Goal: Task Accomplishment & Management: Complete application form

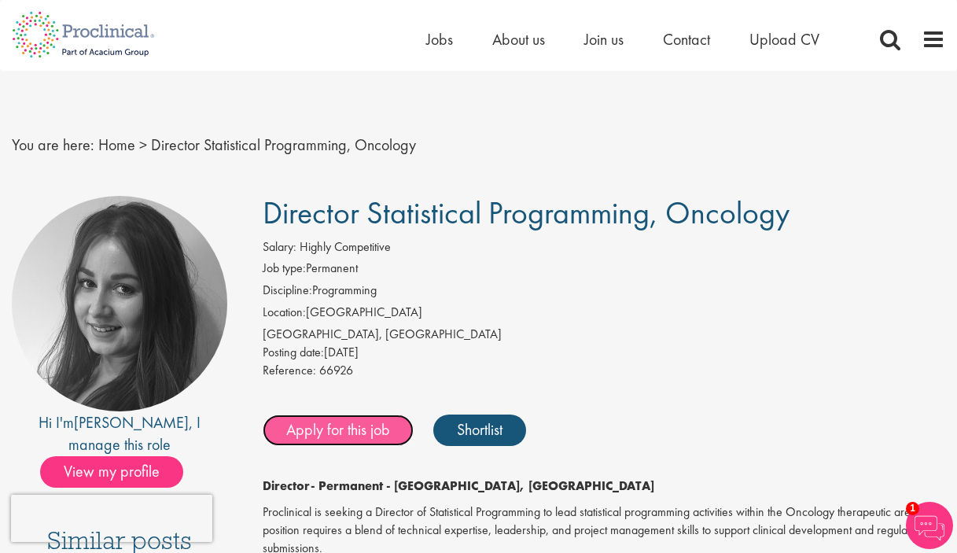
click at [347, 432] on link "Apply for this job" at bounding box center [338, 429] width 151 height 31
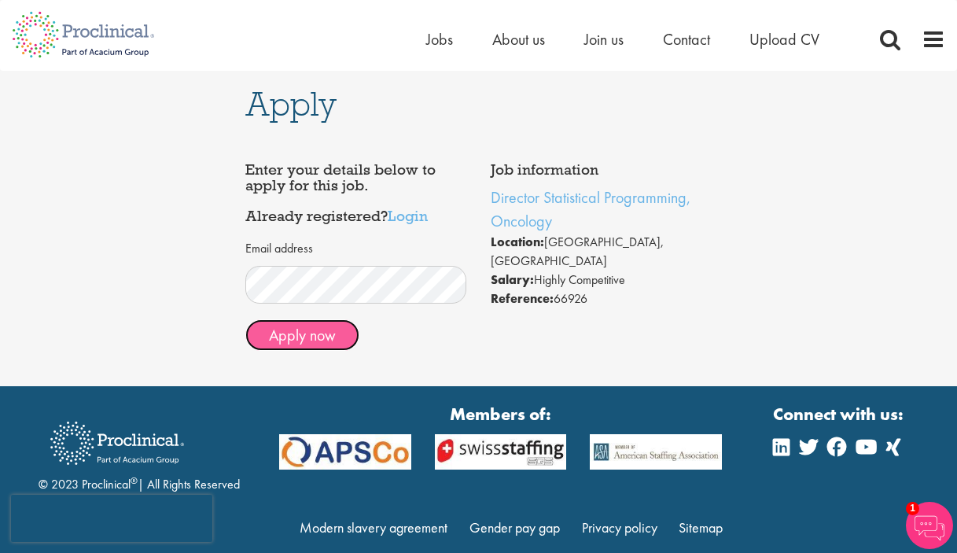
click at [316, 345] on button "Apply now" at bounding box center [302, 334] width 114 height 31
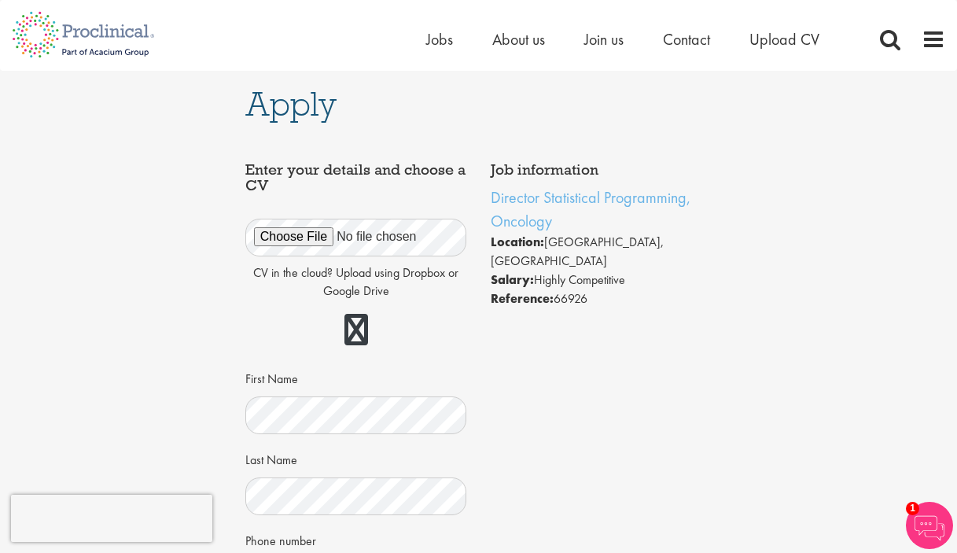
drag, startPoint x: 623, startPoint y: 130, endPoint x: 634, endPoint y: 115, distance: 19.2
click at [623, 130] on div "Job information Director Statistical Programming, Oncology Location: Cambridge,…" at bounding box center [478, 484] width 467 height 711
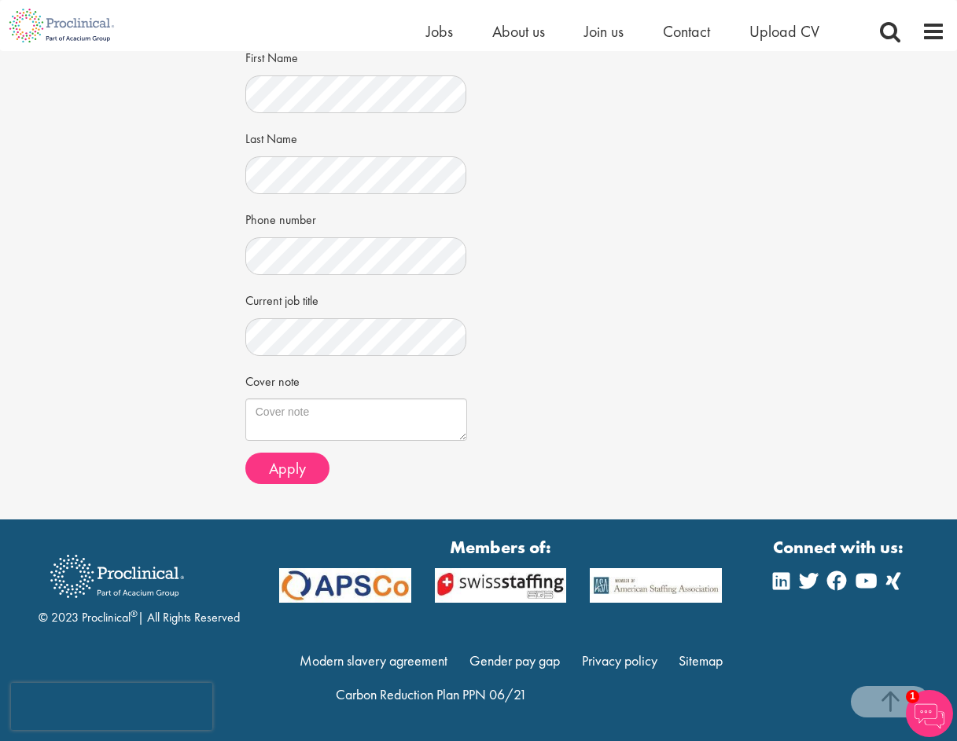
scroll to position [301, 0]
click at [303, 412] on textarea "Cover note" at bounding box center [356, 420] width 222 height 42
drag, startPoint x: 304, startPoint y: 411, endPoint x: 394, endPoint y: 425, distance: 90.7
click at [391, 425] on textarea "Cover note" at bounding box center [356, 420] width 222 height 42
click at [112, 314] on div "Apply Job information Director Statistical Programming, Oncology Location: Camb…" at bounding box center [478, 135] width 980 height 770
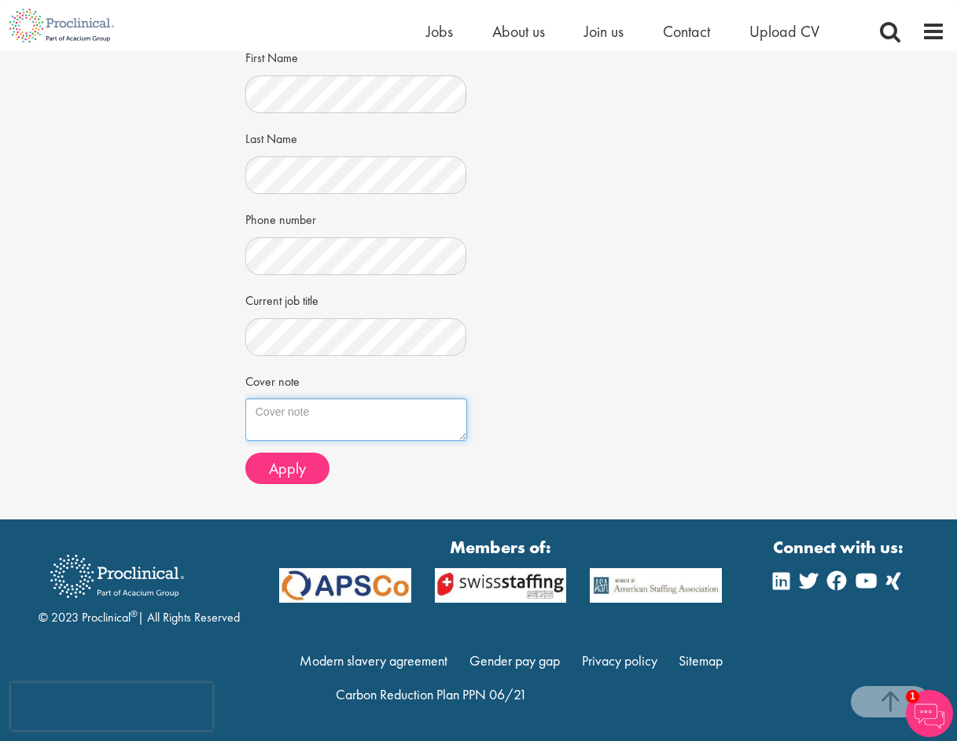
click at [289, 414] on textarea "Cover note" at bounding box center [356, 420] width 222 height 42
paste textarea "Dear Hiring Manager, I am writing to express my interest in the Director, Stati…"
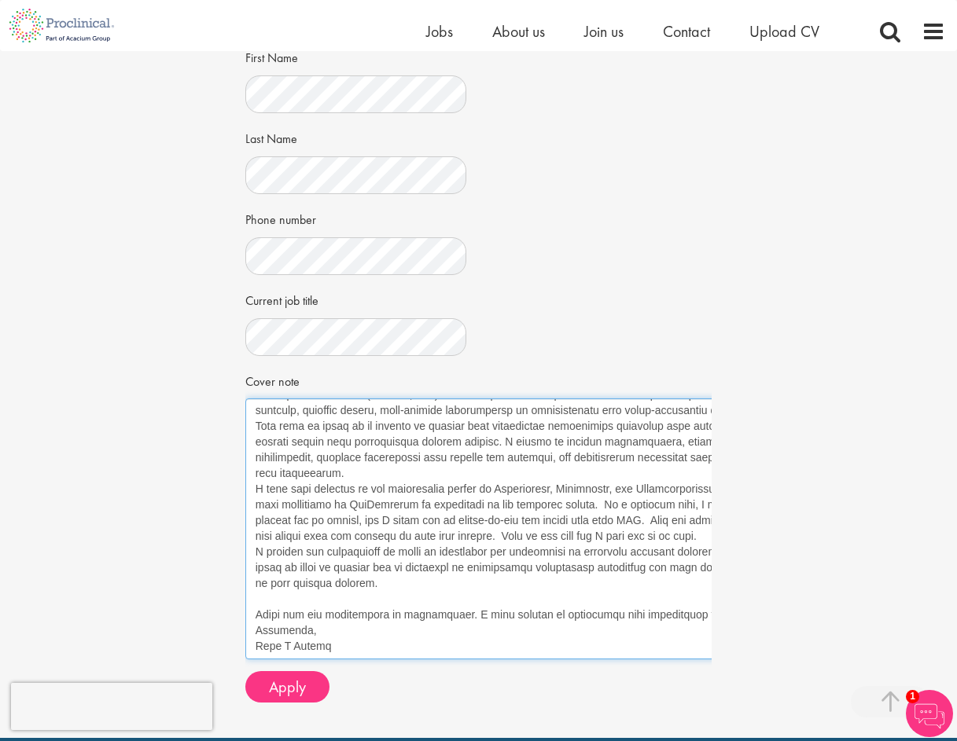
drag, startPoint x: 461, startPoint y: 439, endPoint x: 836, endPoint y: 659, distance: 434.1
click at [836, 552] on div "Apply Job information Director Statistical Programming, Oncology Location: Camb…" at bounding box center [478, 244] width 980 height 988
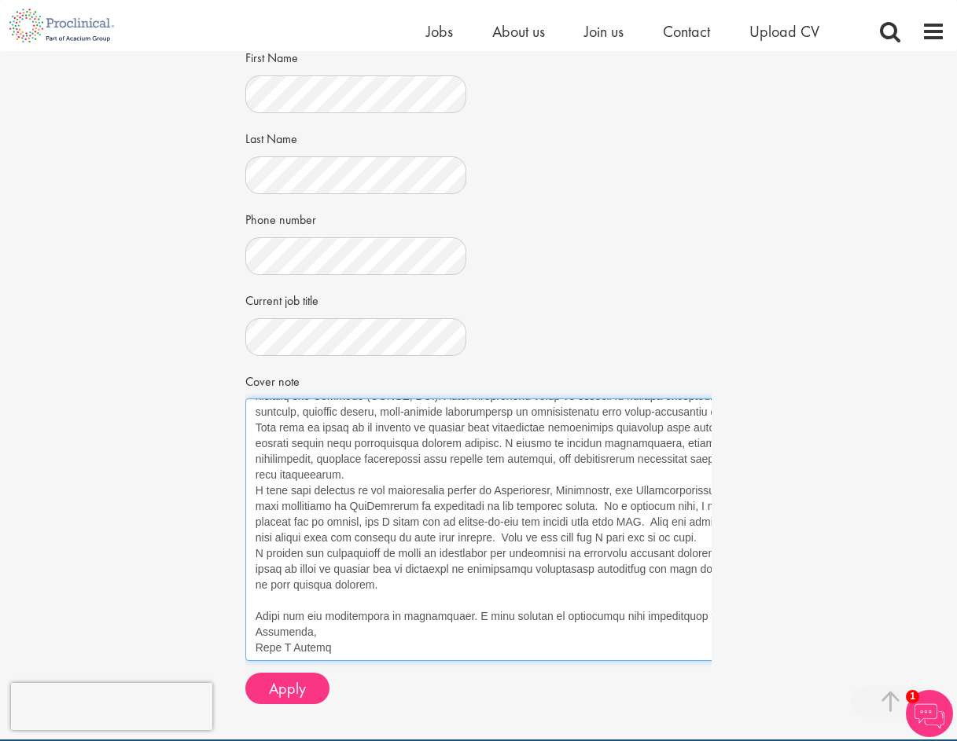
scroll to position [362, 0]
type textarea "Dear Hiring Manager, I am writing to express my interest in the Director, Stati…"
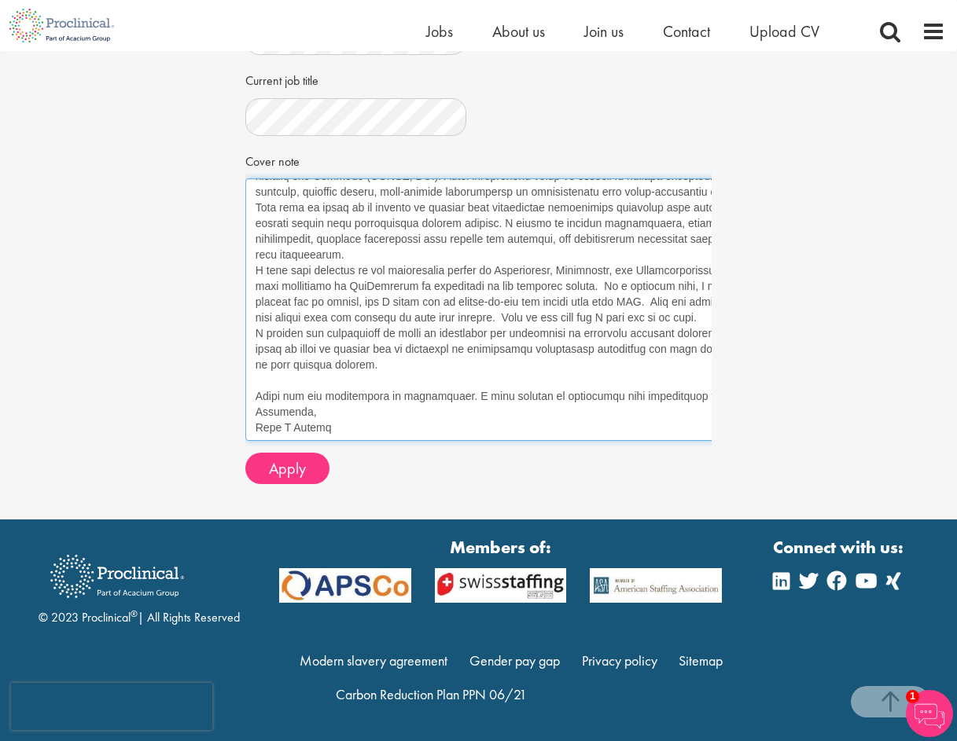
scroll to position [521, 0]
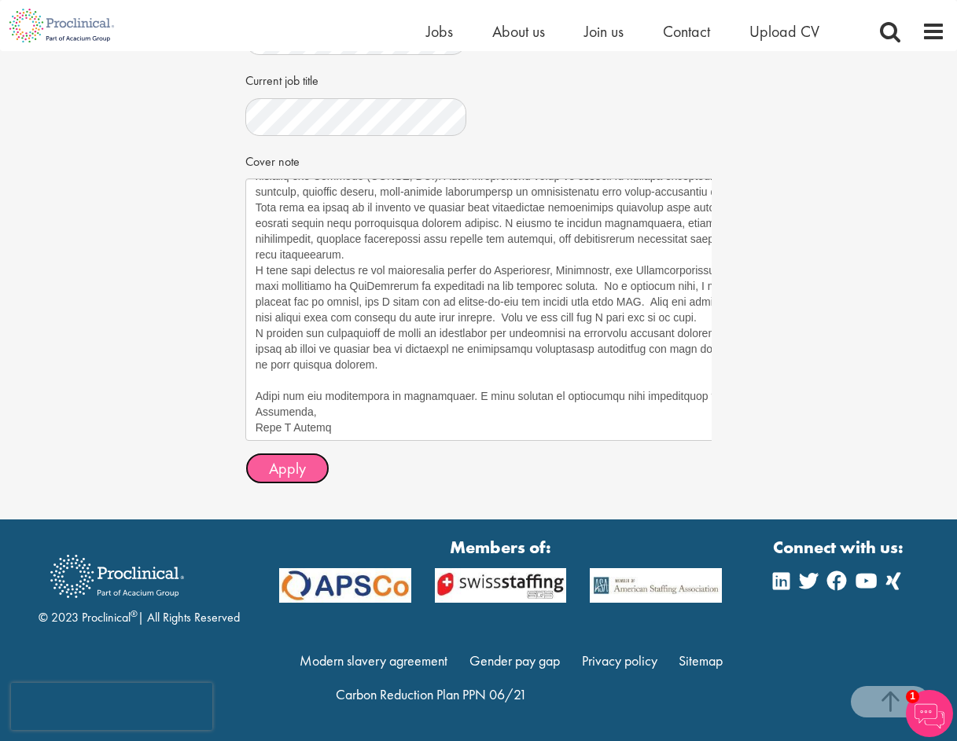
click at [295, 476] on span "Apply" at bounding box center [287, 468] width 37 height 20
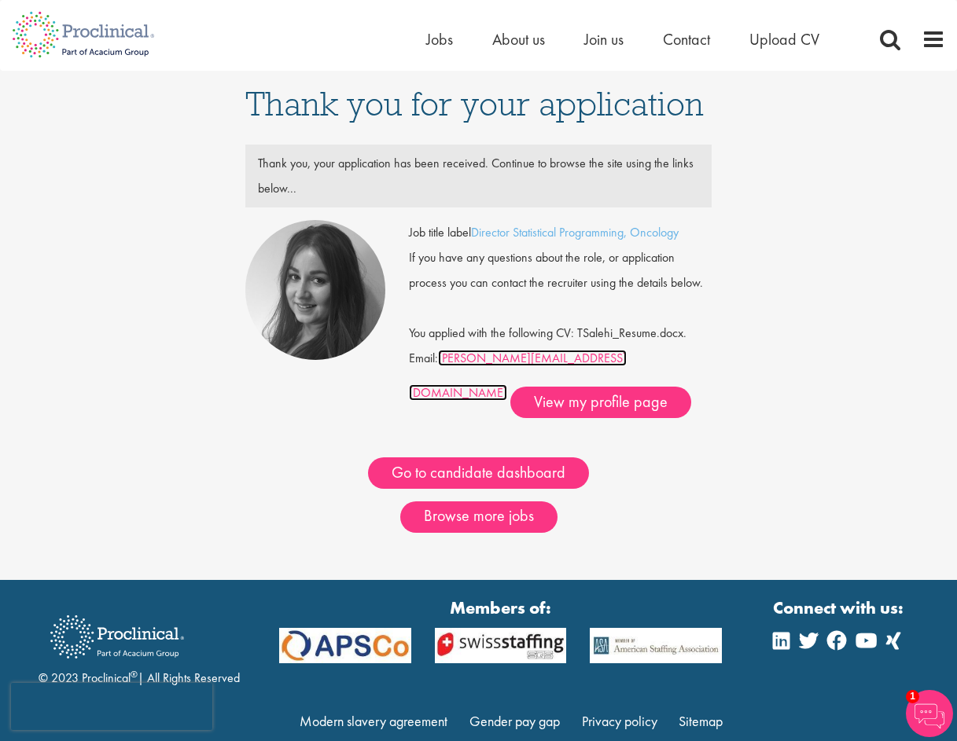
click at [470, 360] on link "h.hennigan@proclinical.com" at bounding box center [518, 375] width 218 height 51
click at [323, 402] on div "Job title label Director Statistical Programming, Oncology If you have any ques…" at bounding box center [478, 319] width 491 height 198
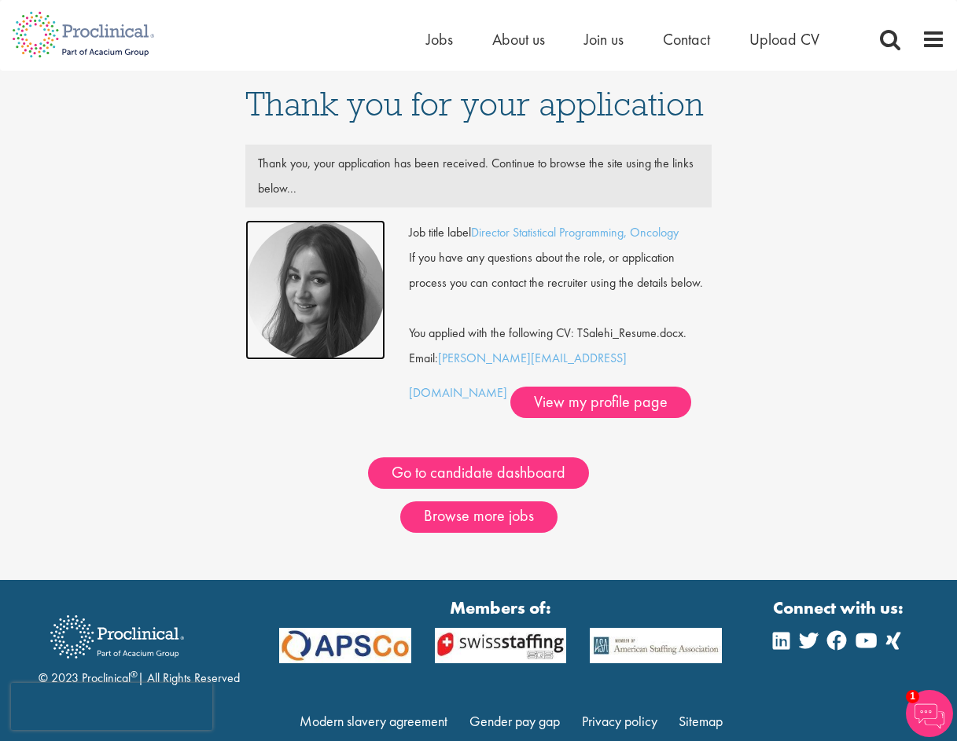
click at [325, 300] on img at bounding box center [315, 290] width 140 height 140
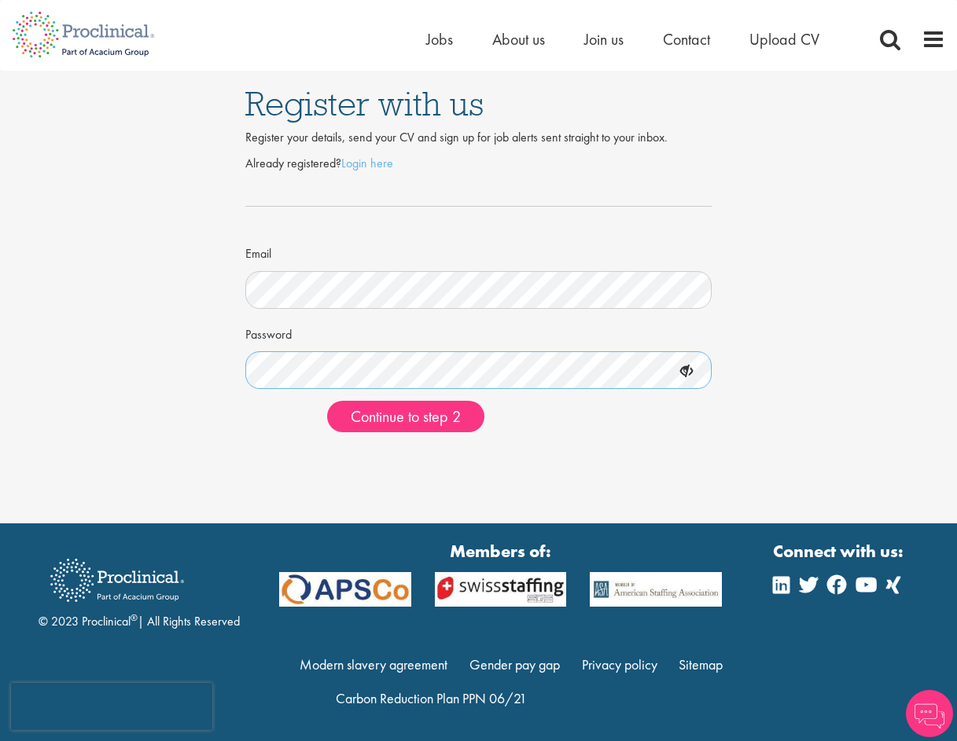
click at [327, 401] on button "Continue to step 2" at bounding box center [405, 416] width 157 height 31
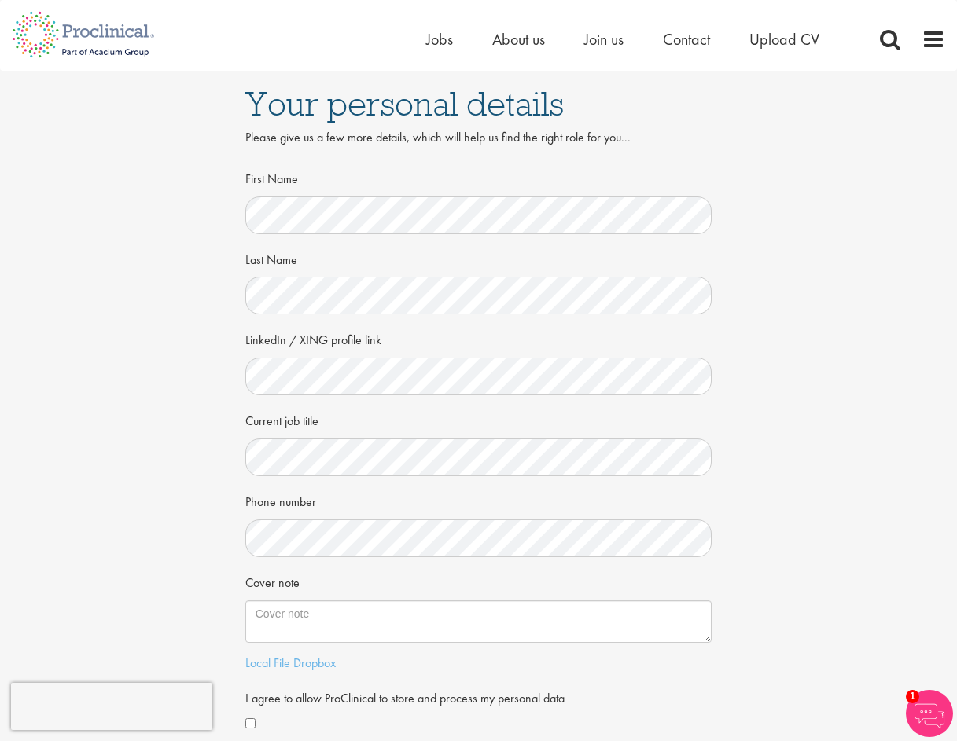
click at [71, 481] on div "Your personal details Please give us a few more details, which will help us fin…" at bounding box center [478, 430] width 980 height 719
click at [419, 621] on textarea "Cover note" at bounding box center [478, 622] width 467 height 42
paste textarea "I am writing to express my interest in the Director, Statistical Programming ro…"
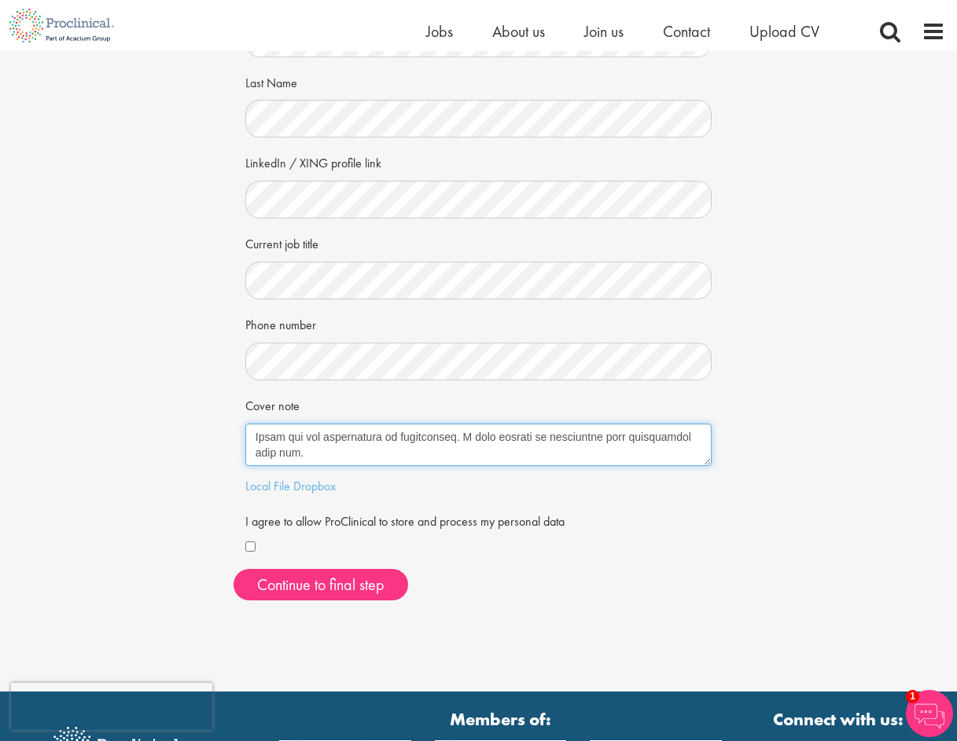
scroll to position [314, 0]
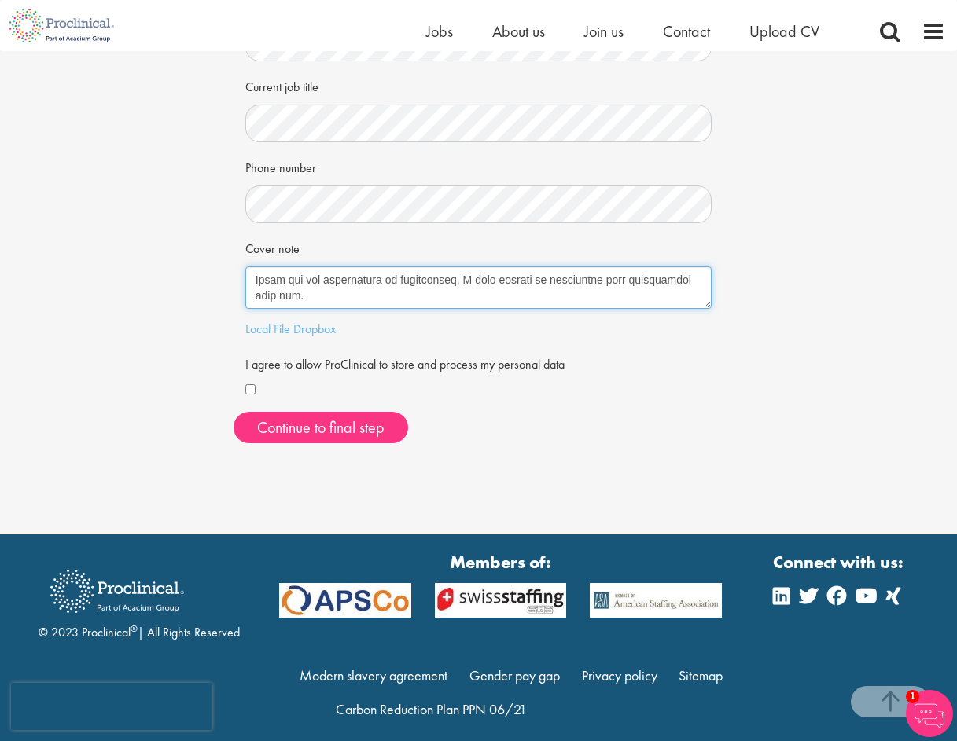
type textarea "I am writing to express my interest in the Director, Statistical Programming ro…"
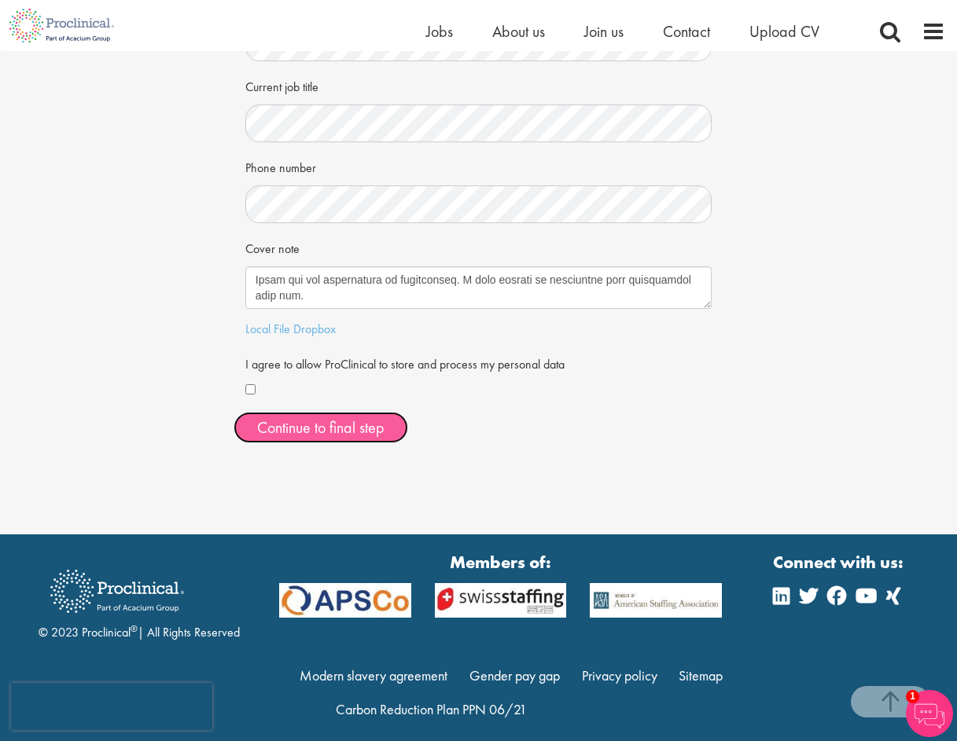
click at [318, 430] on button "Continue to final step" at bounding box center [320, 427] width 175 height 31
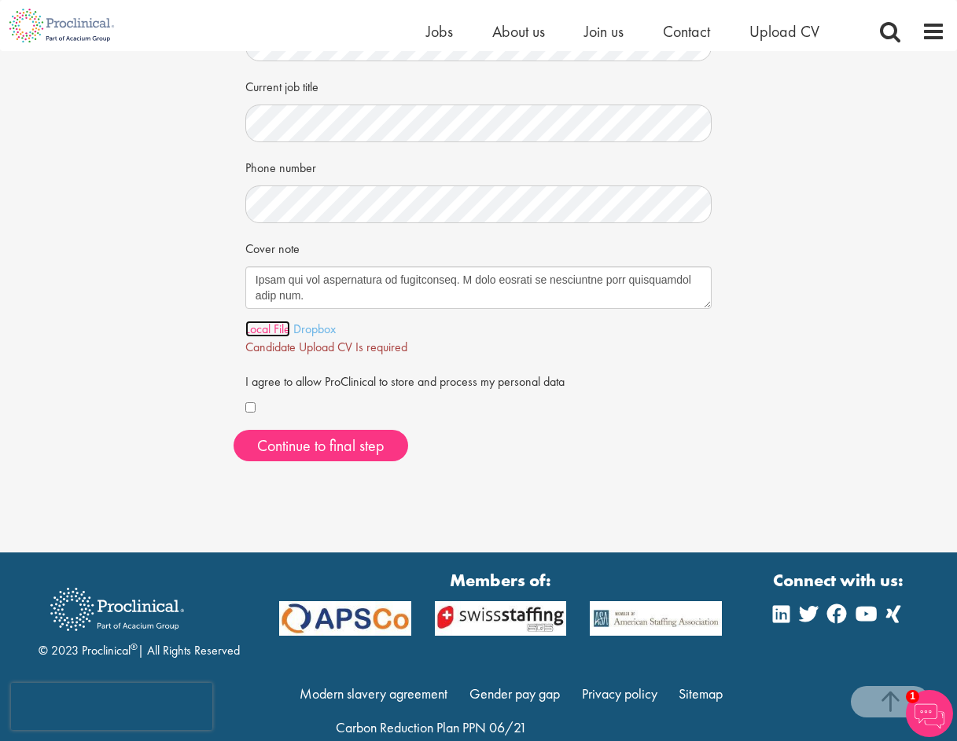
click at [271, 332] on link "Local File" at bounding box center [267, 329] width 45 height 17
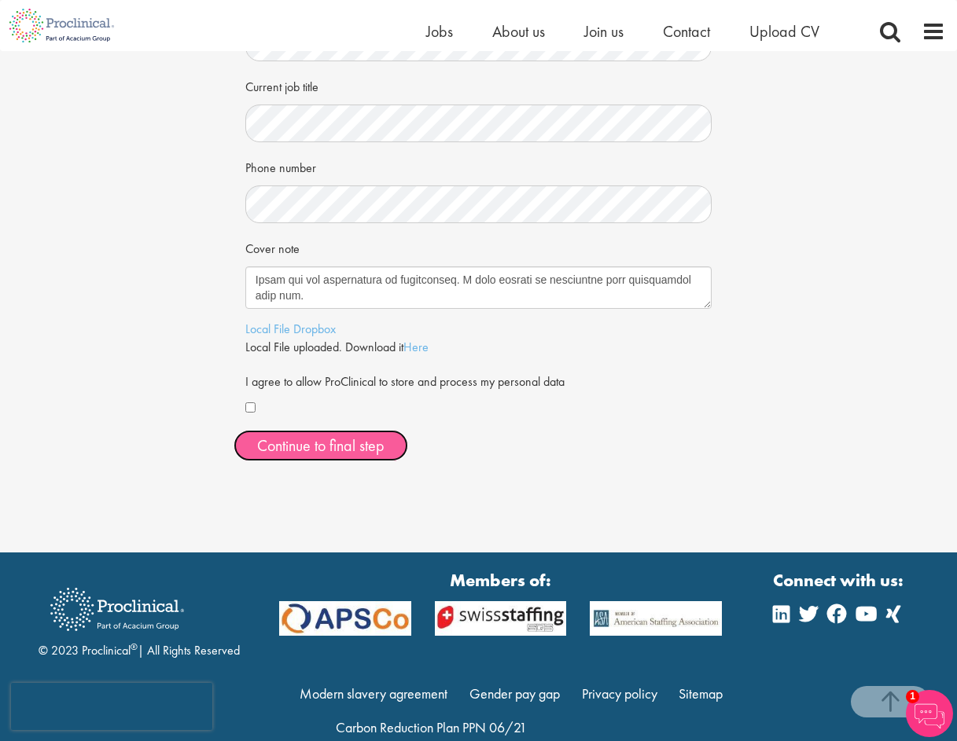
click at [353, 448] on span "Continue to final step" at bounding box center [320, 445] width 127 height 20
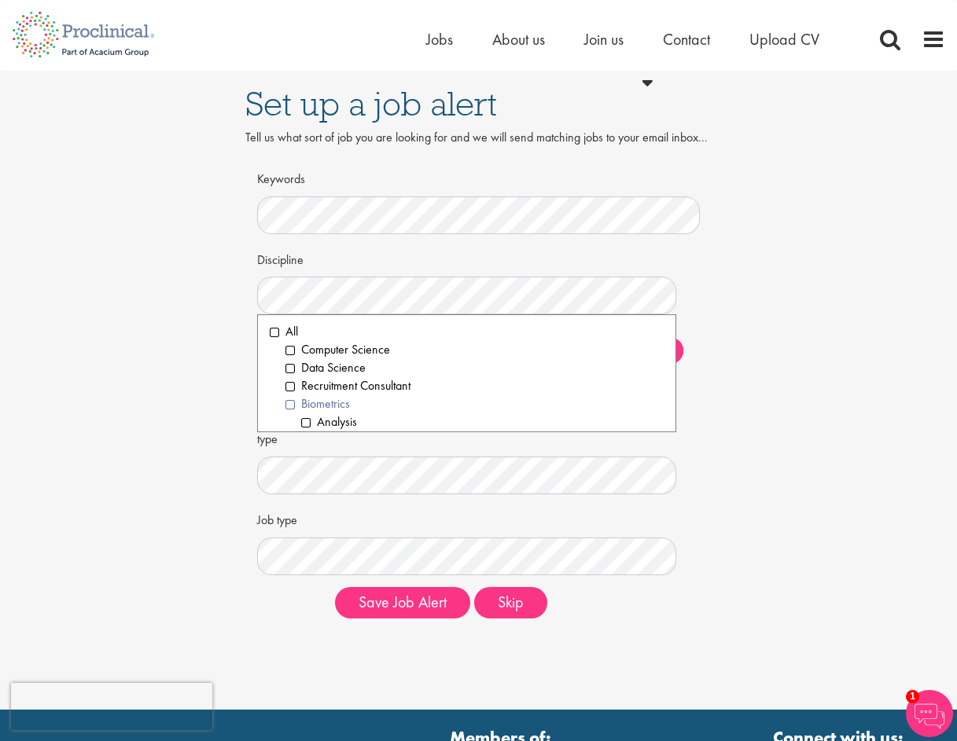
drag, startPoint x: 290, startPoint y: 403, endPoint x: 300, endPoint y: 410, distance: 12.0
click at [291, 405] on li "Biometrics" at bounding box center [474, 404] width 379 height 18
click at [290, 368] on li "Data Science" at bounding box center [474, 368] width 379 height 18
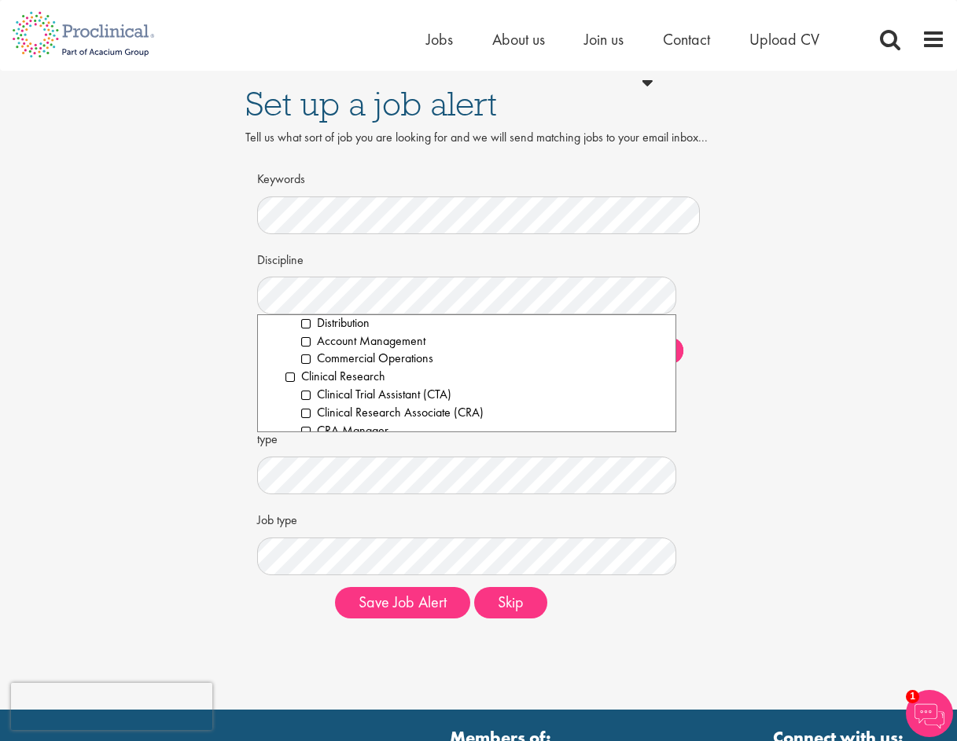
scroll to position [393, 0]
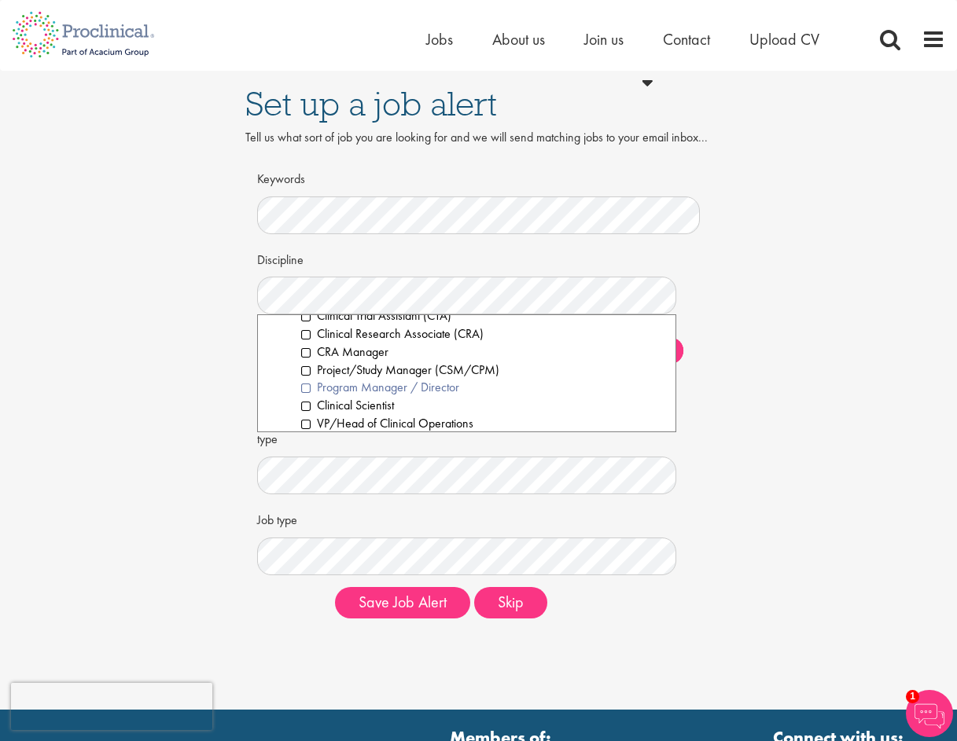
drag, startPoint x: 306, startPoint y: 391, endPoint x: 318, endPoint y: 392, distance: 12.7
click at [310, 391] on li "Program Manager / Director" at bounding box center [482, 388] width 363 height 18
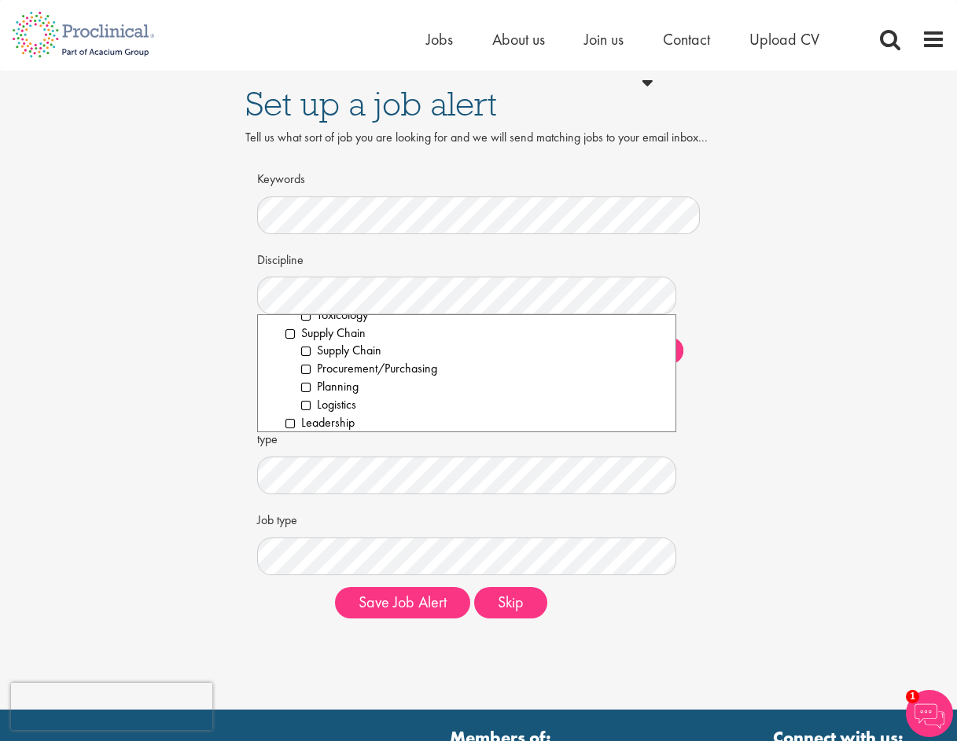
scroll to position [2288, 0]
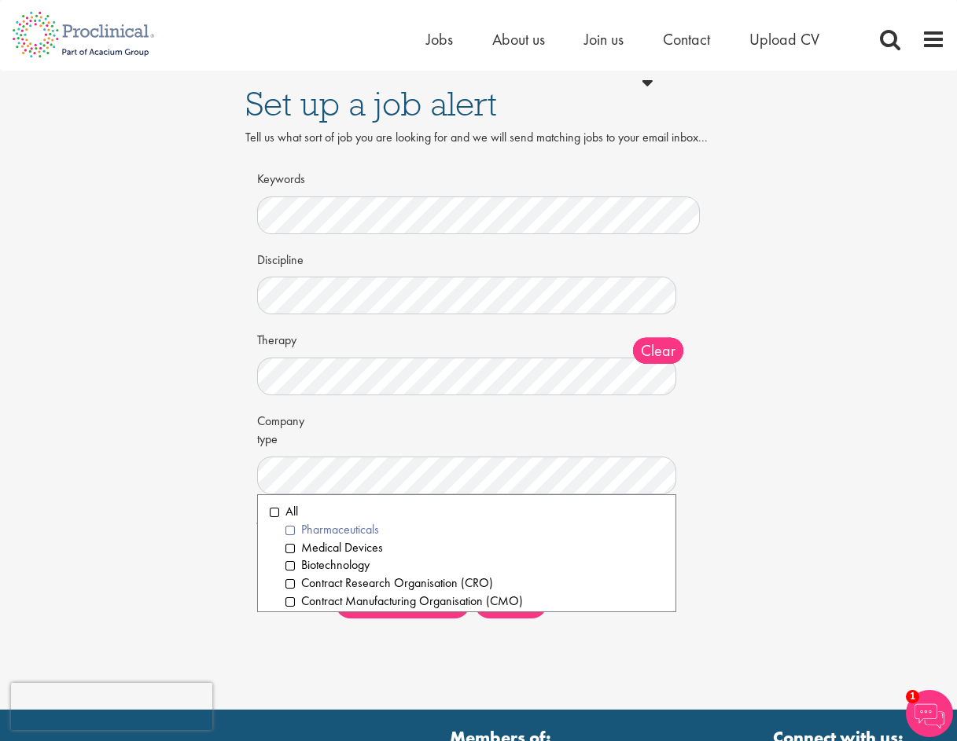
click at [288, 530] on li "Pharmaceuticals" at bounding box center [474, 530] width 379 height 18
click at [288, 546] on li "Medical Devices" at bounding box center [474, 548] width 379 height 18
click at [292, 566] on li "Biotechnology" at bounding box center [474, 566] width 379 height 18
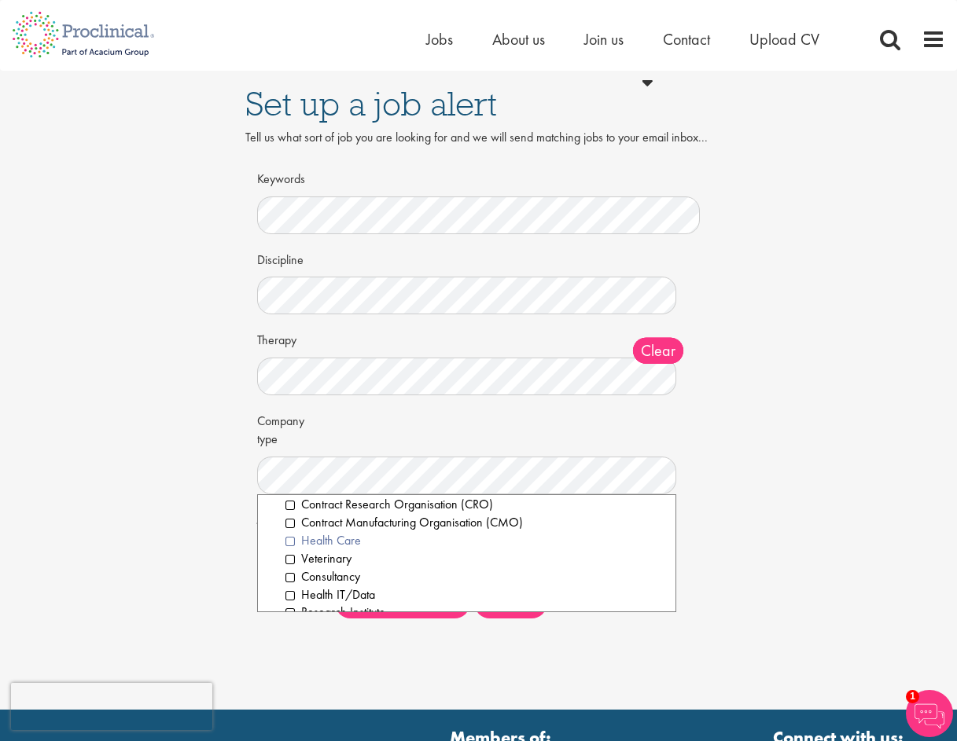
drag, startPoint x: 292, startPoint y: 542, endPoint x: 317, endPoint y: 544, distance: 24.4
click at [293, 542] on li "Health Care" at bounding box center [474, 541] width 379 height 18
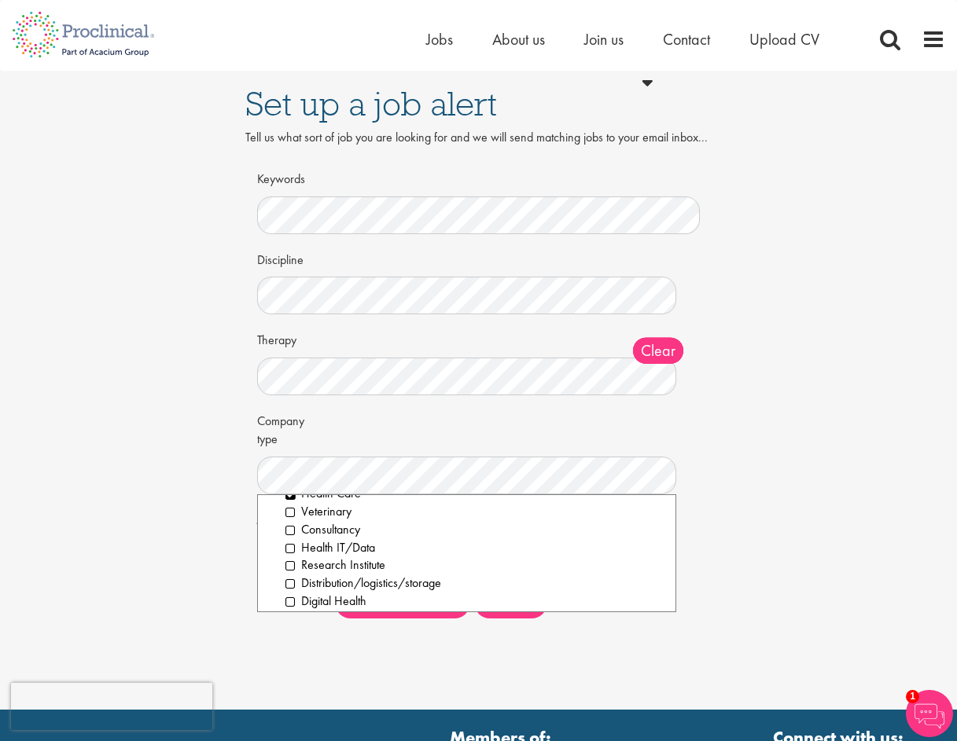
scroll to position [47, 0]
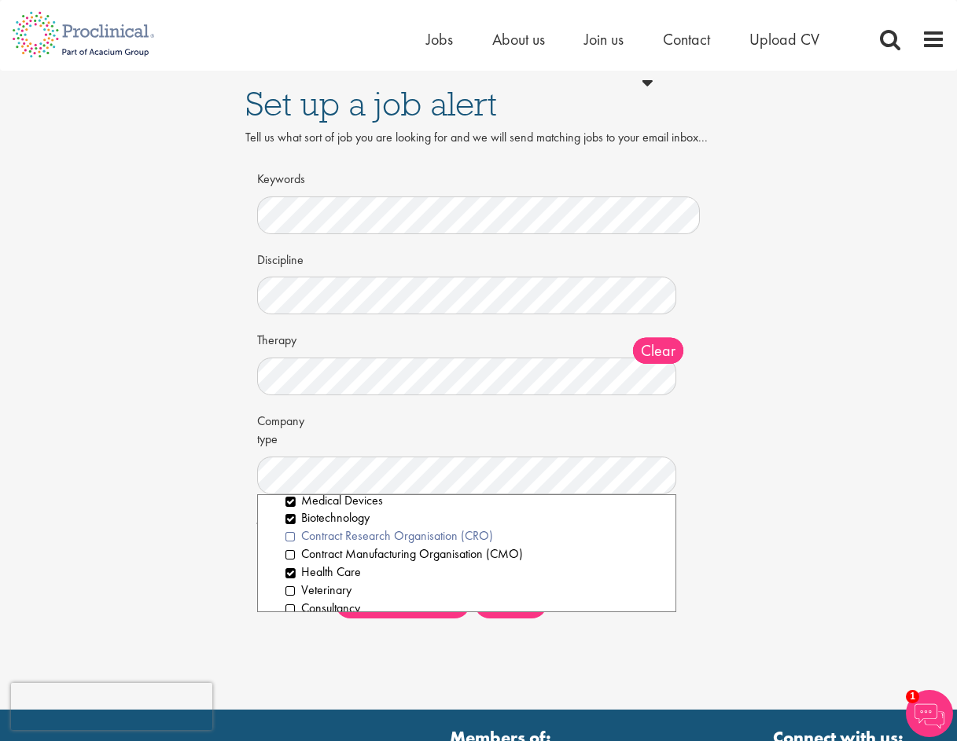
click at [291, 538] on li "Contract Research Organisation (CRO)" at bounding box center [474, 536] width 379 height 18
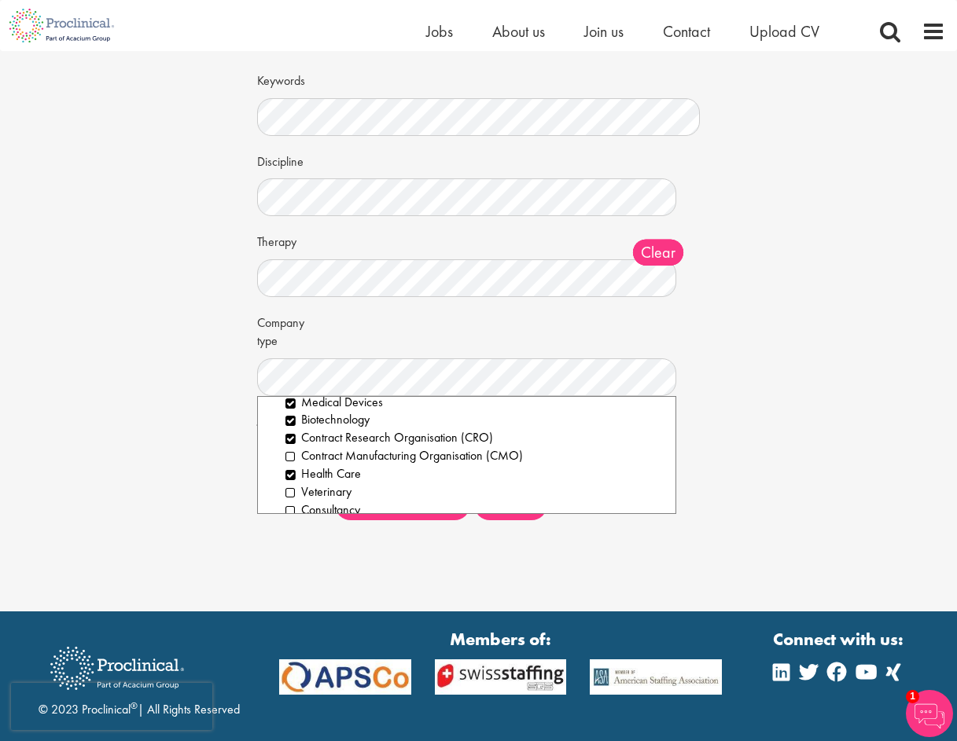
scroll to position [157, 0]
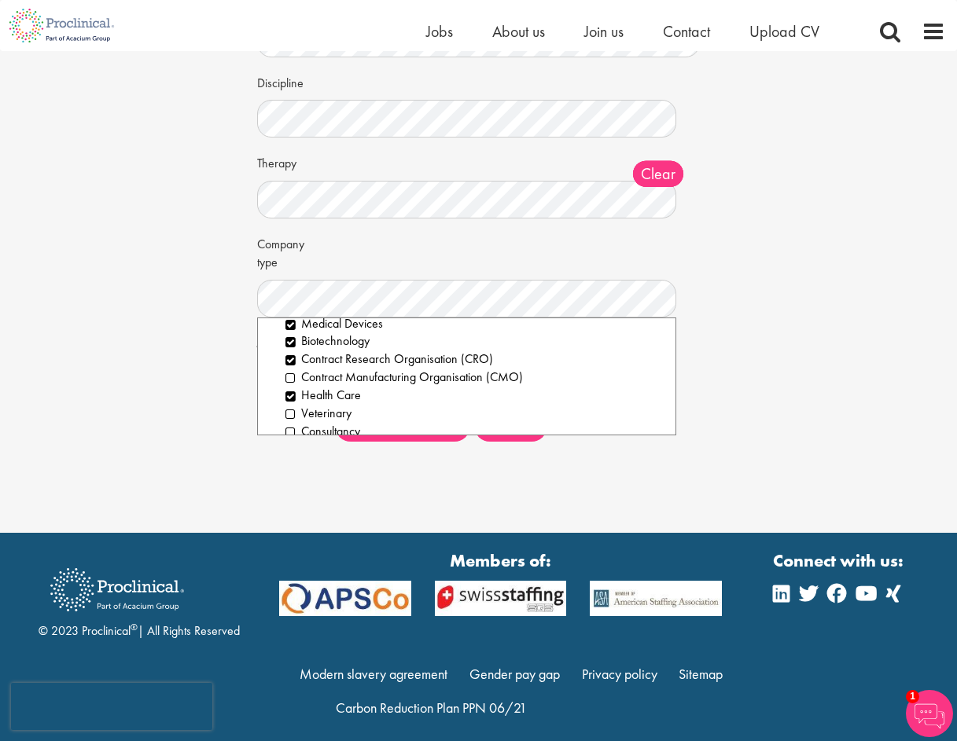
click at [739, 308] on div "Set up a job alert Tell us what sort of job you are looking for and we will sen…" at bounding box center [478, 174] width 980 height 560
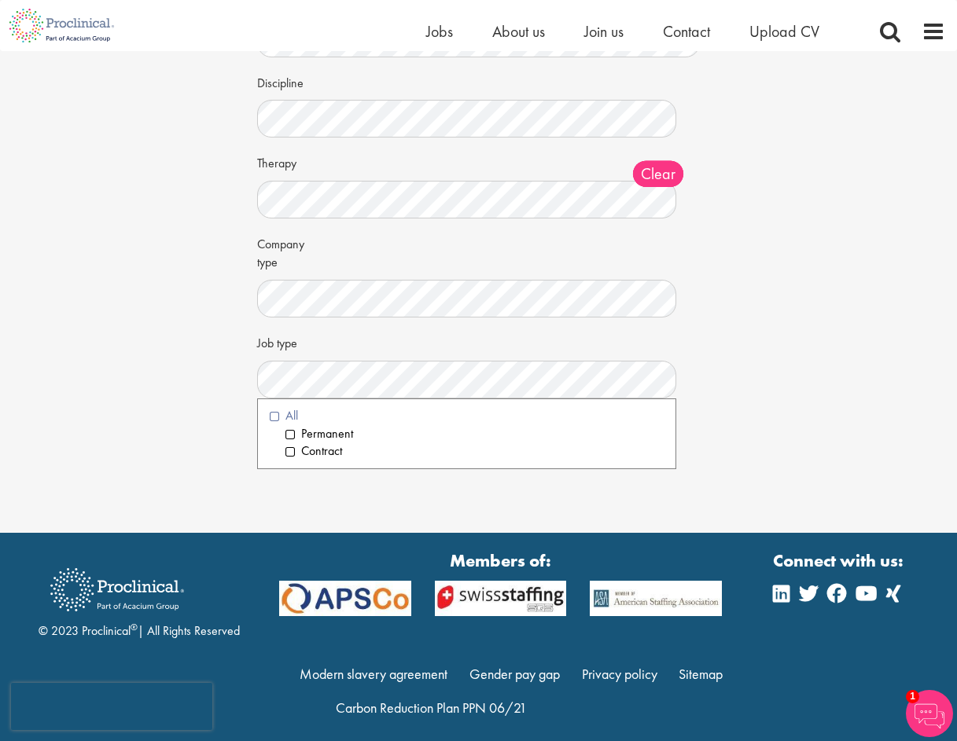
click at [273, 417] on li "All" at bounding box center [467, 416] width 395 height 18
click at [770, 420] on div "Set up a job alert Tell us what sort of job you are looking for and we will sen…" at bounding box center [478, 174] width 980 height 560
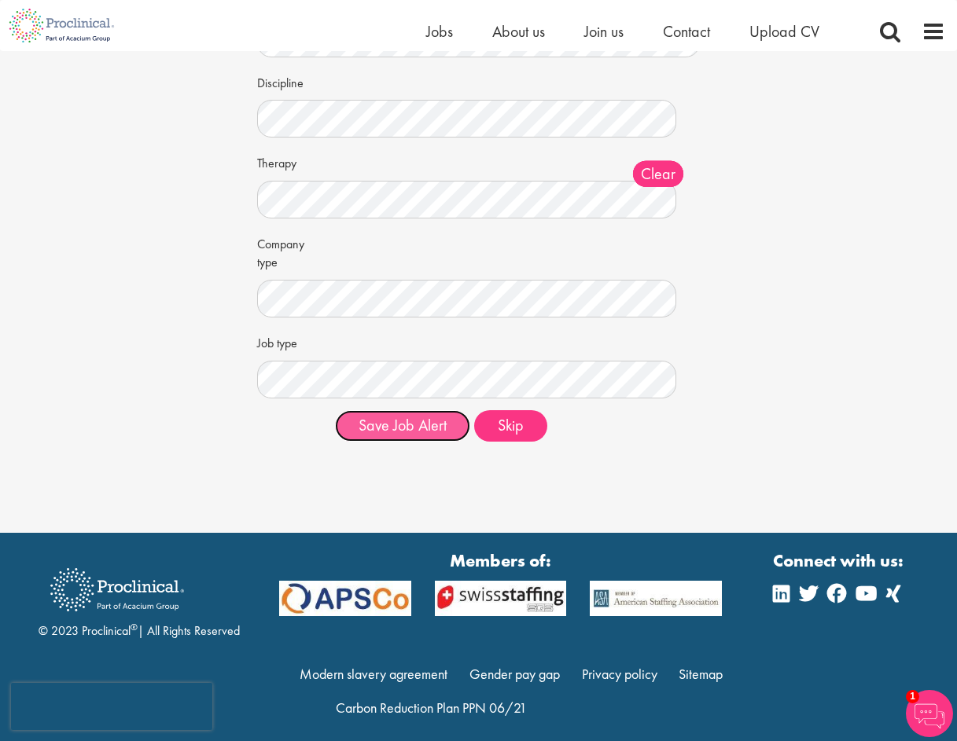
click at [408, 423] on button "Save Job Alert" at bounding box center [402, 425] width 135 height 31
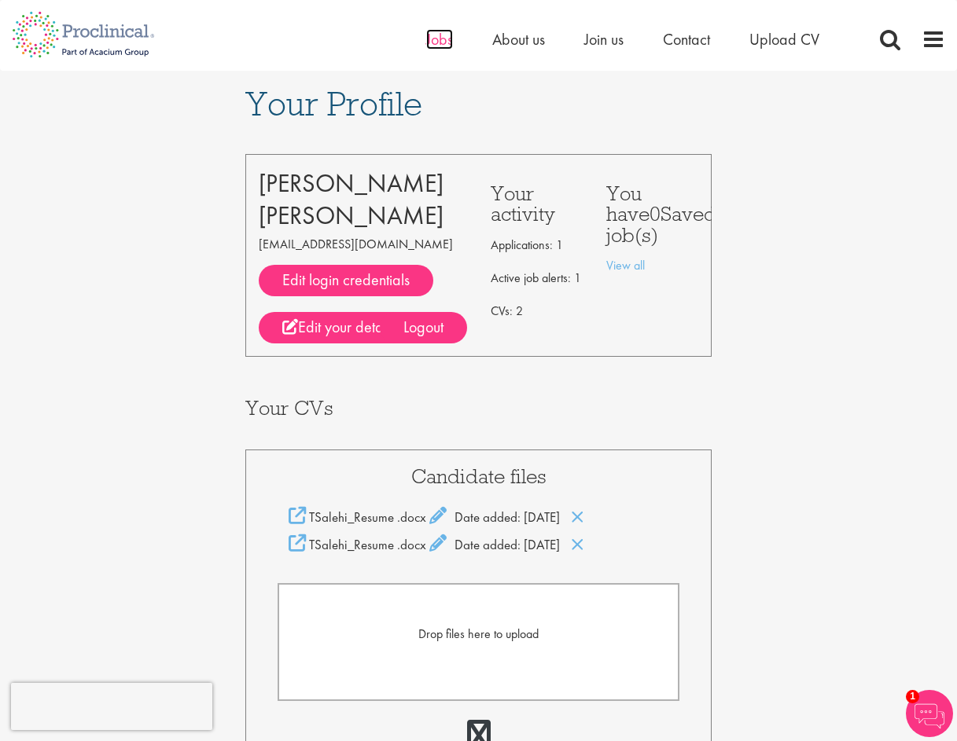
click at [433, 43] on span "Jobs" at bounding box center [439, 39] width 27 height 20
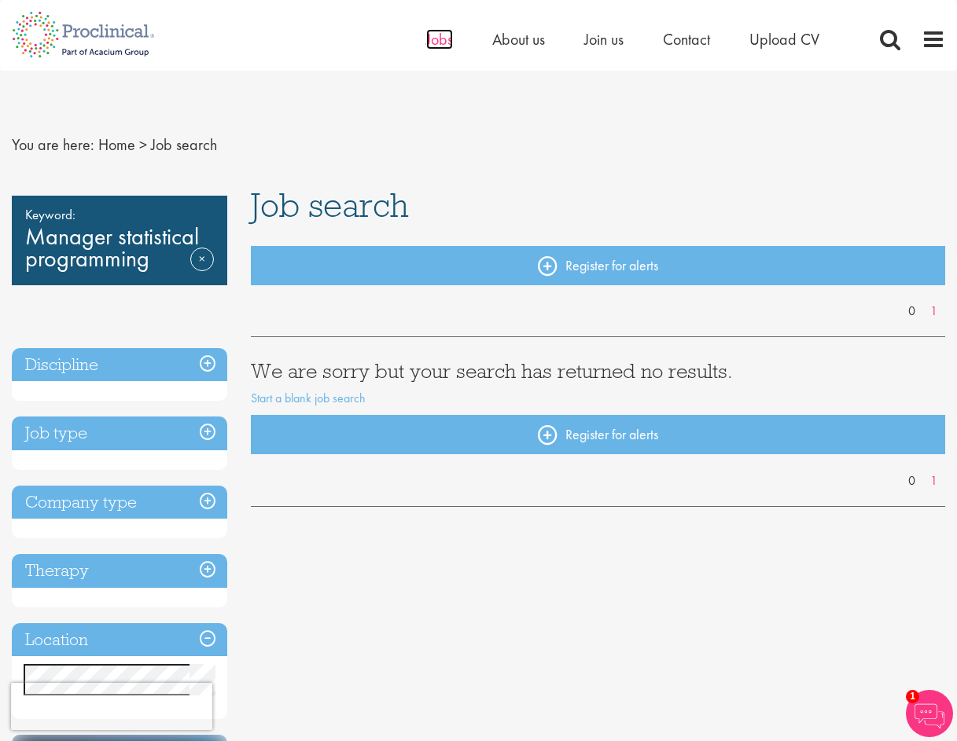
click at [439, 43] on span "Jobs" at bounding box center [439, 39] width 27 height 20
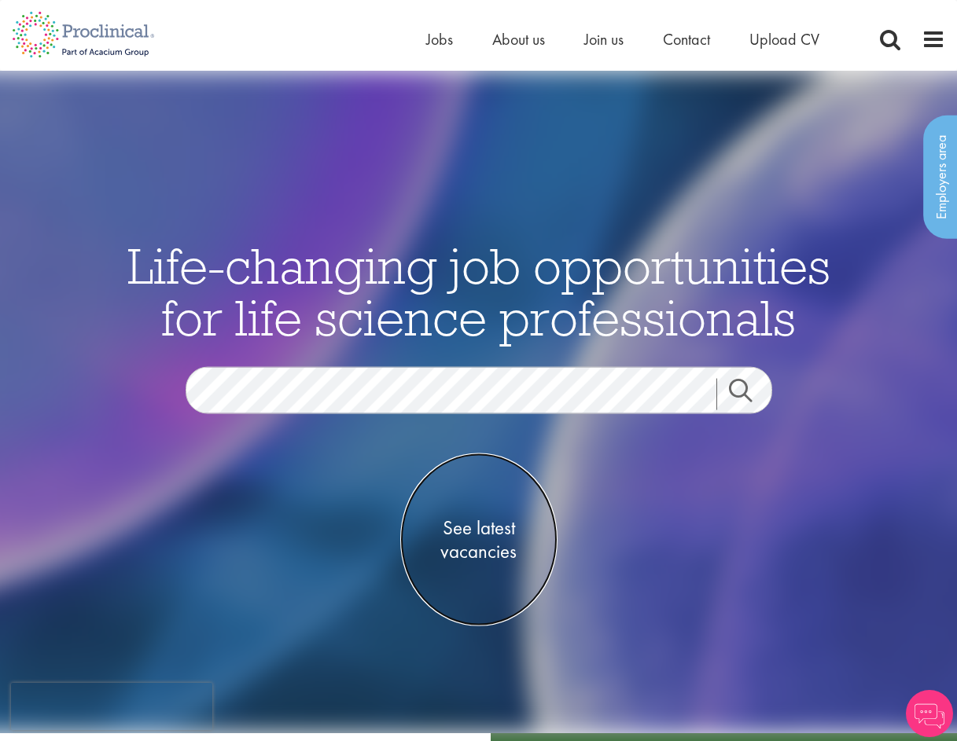
click at [487, 540] on span "See latest vacancies" at bounding box center [478, 539] width 157 height 47
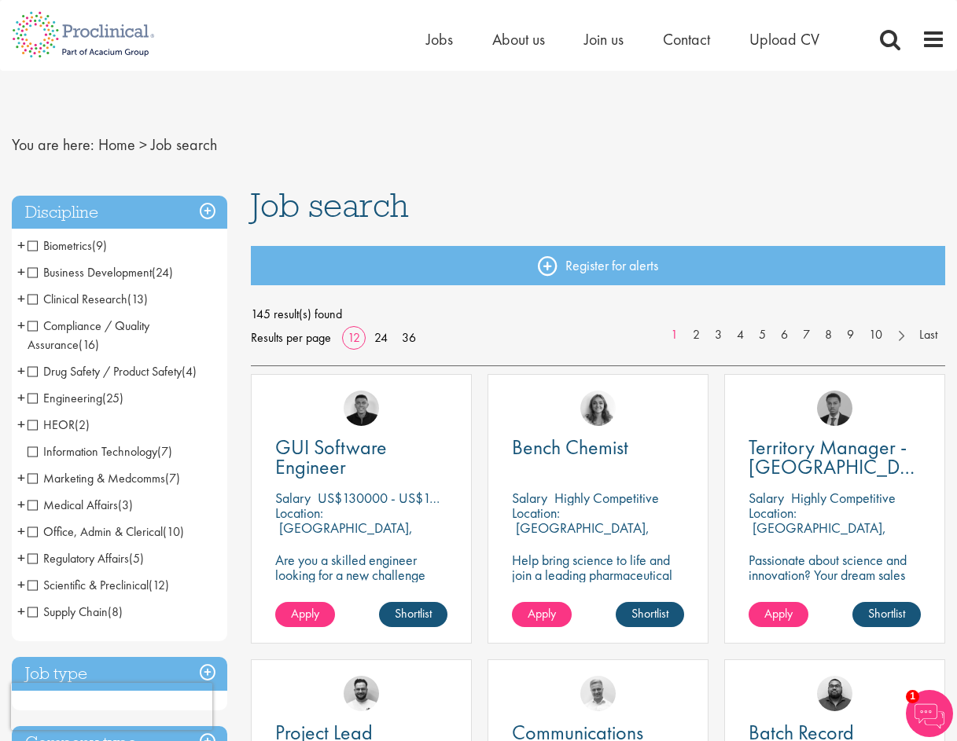
click at [32, 298] on span "Clinical Research" at bounding box center [78, 299] width 100 height 17
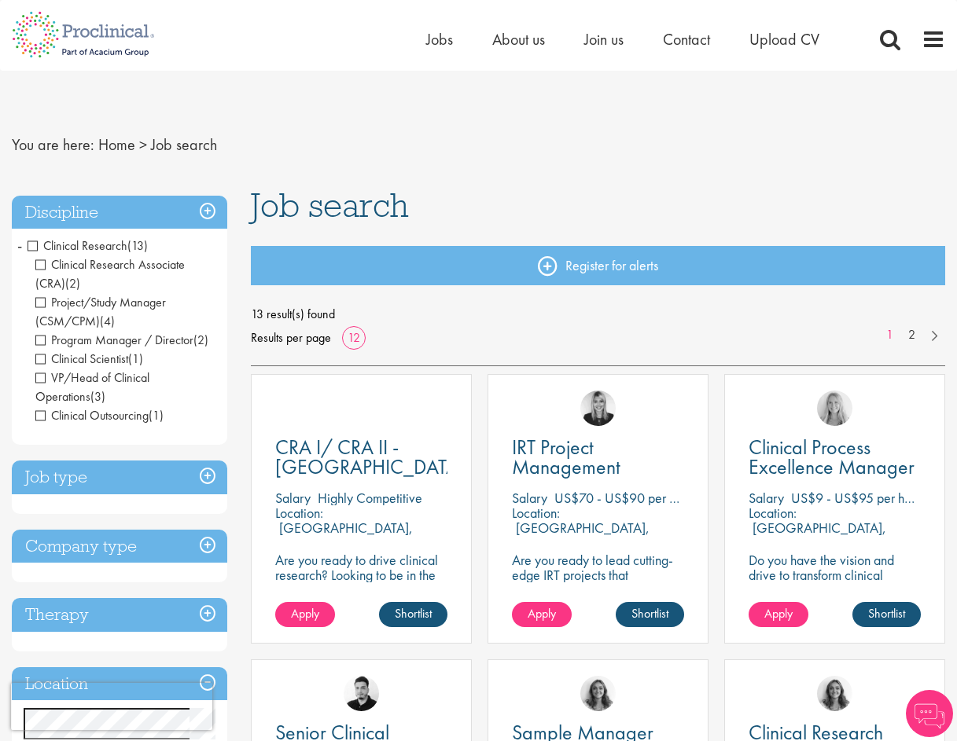
click at [31, 245] on span "Clinical Research" at bounding box center [78, 245] width 100 height 17
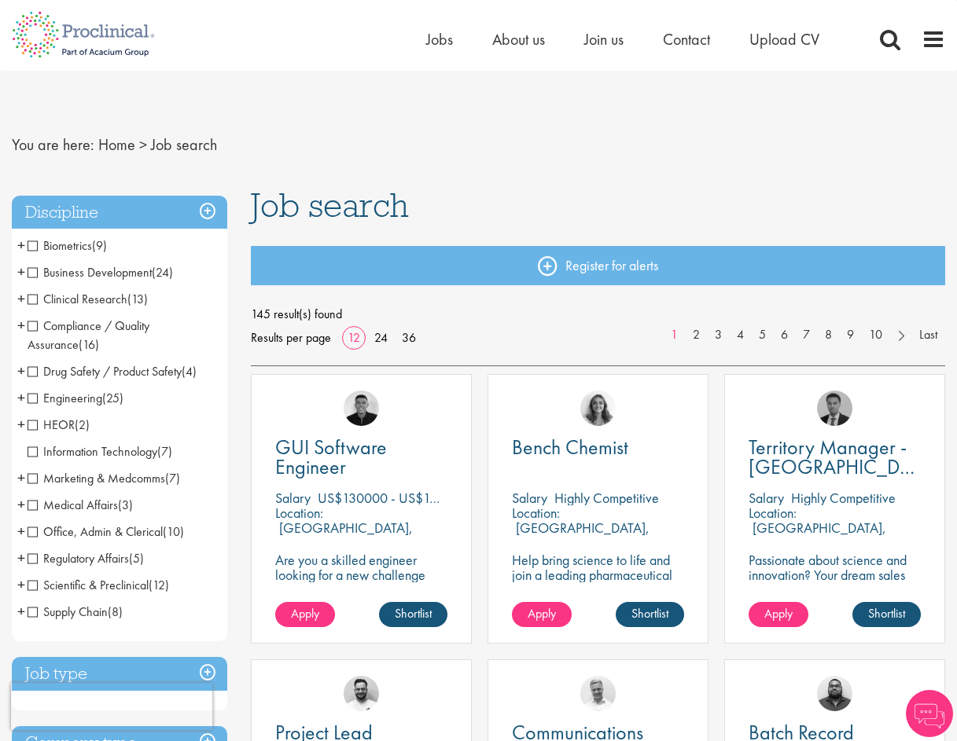
click at [31, 244] on span "Biometrics" at bounding box center [60, 245] width 64 height 17
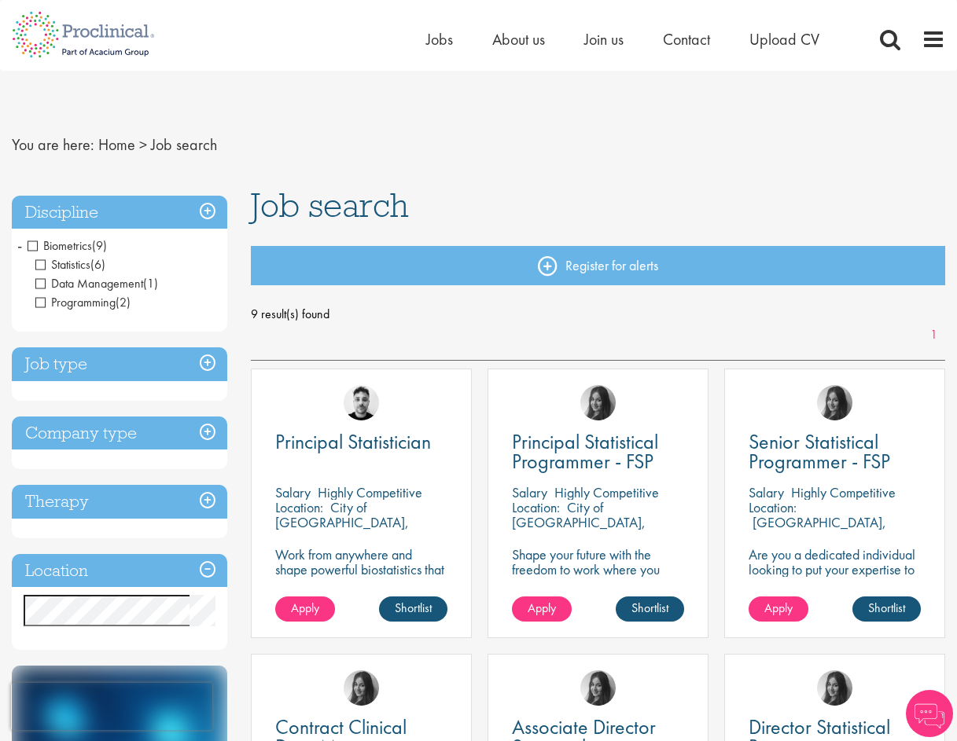
click at [43, 282] on span "Data Management" at bounding box center [89, 283] width 108 height 17
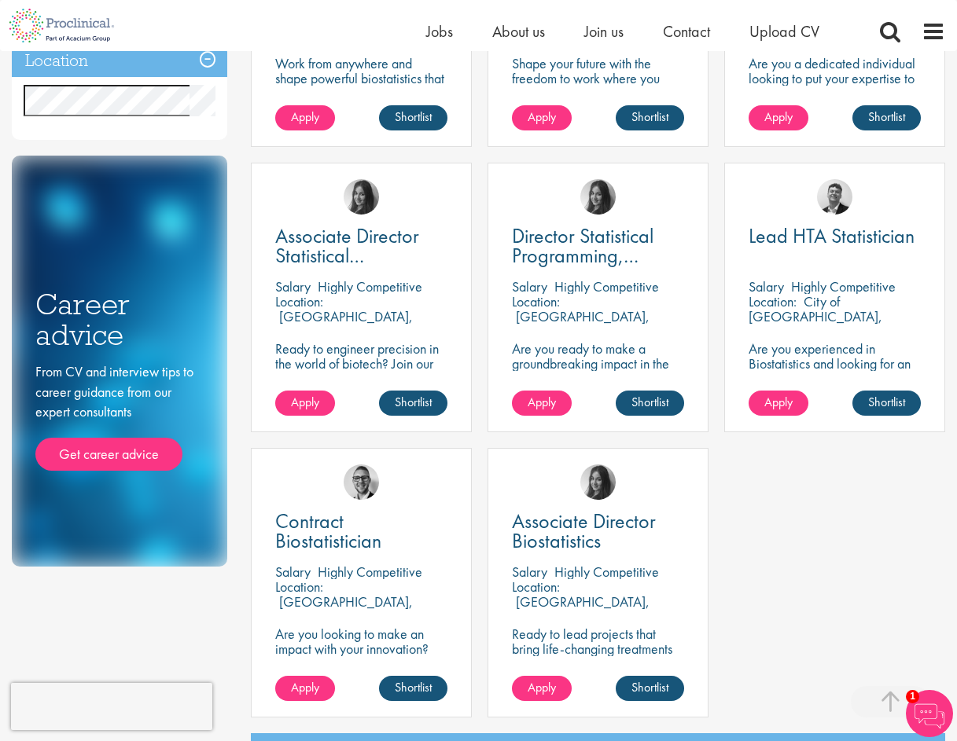
scroll to position [550, 0]
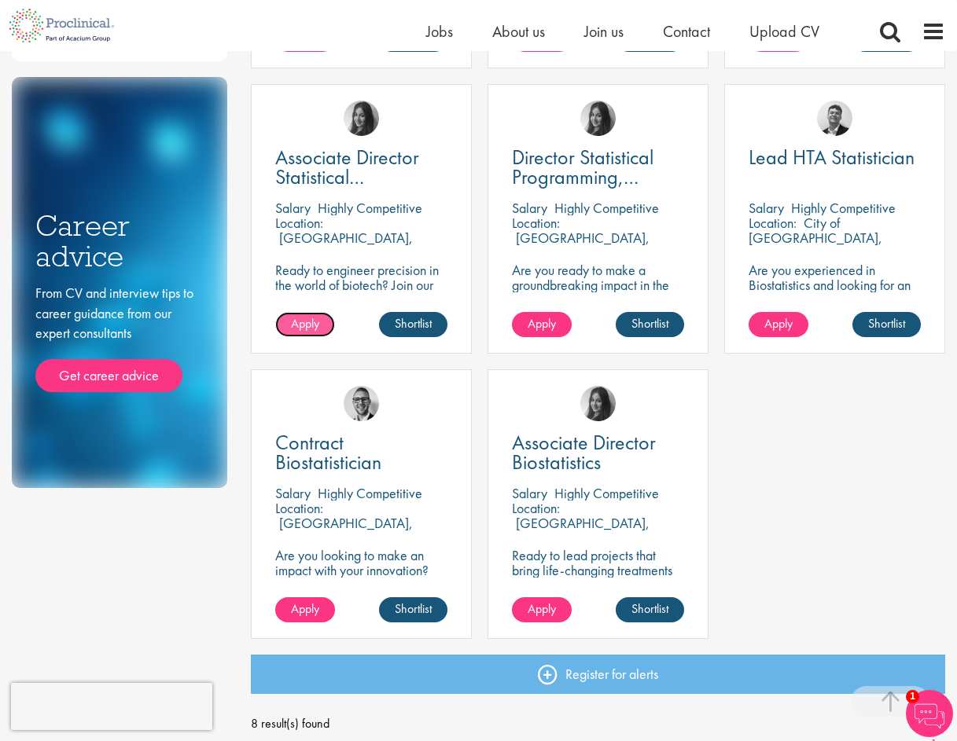
click at [303, 330] on span "Apply" at bounding box center [305, 323] width 28 height 17
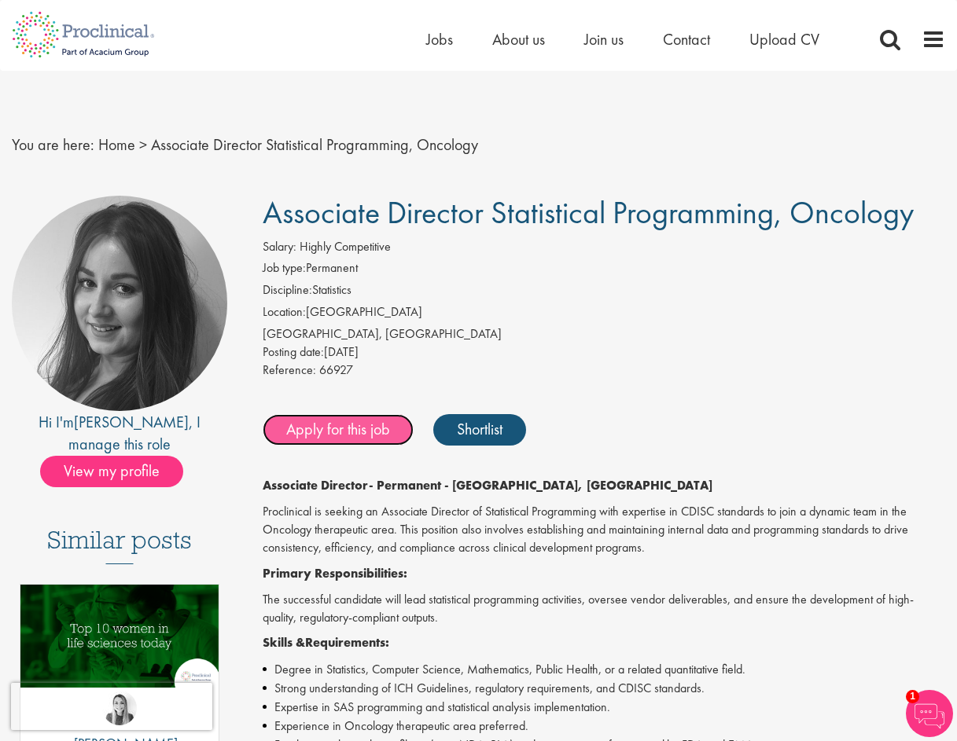
click at [344, 439] on link "Apply for this job" at bounding box center [338, 429] width 151 height 31
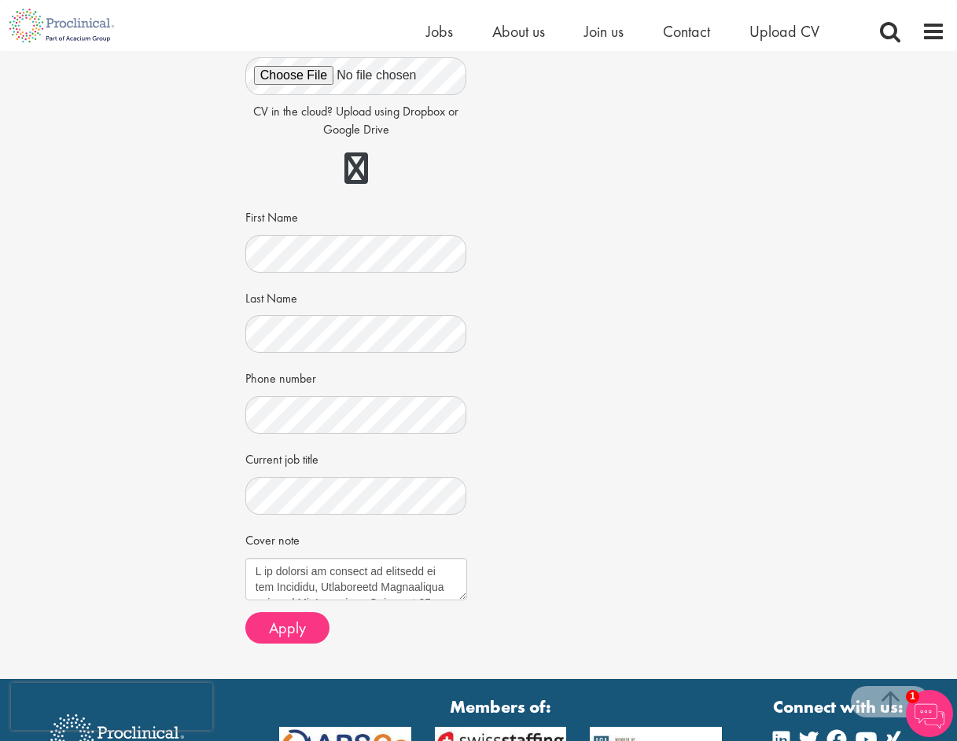
scroll to position [314, 0]
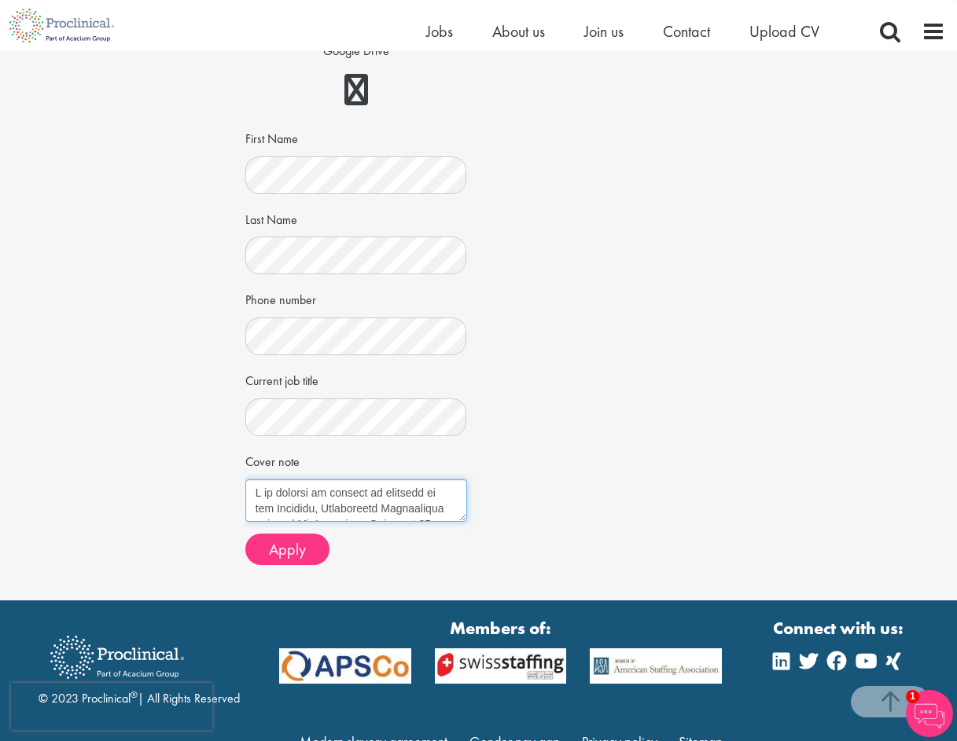
click at [276, 505] on textarea "Cover note" at bounding box center [356, 501] width 222 height 42
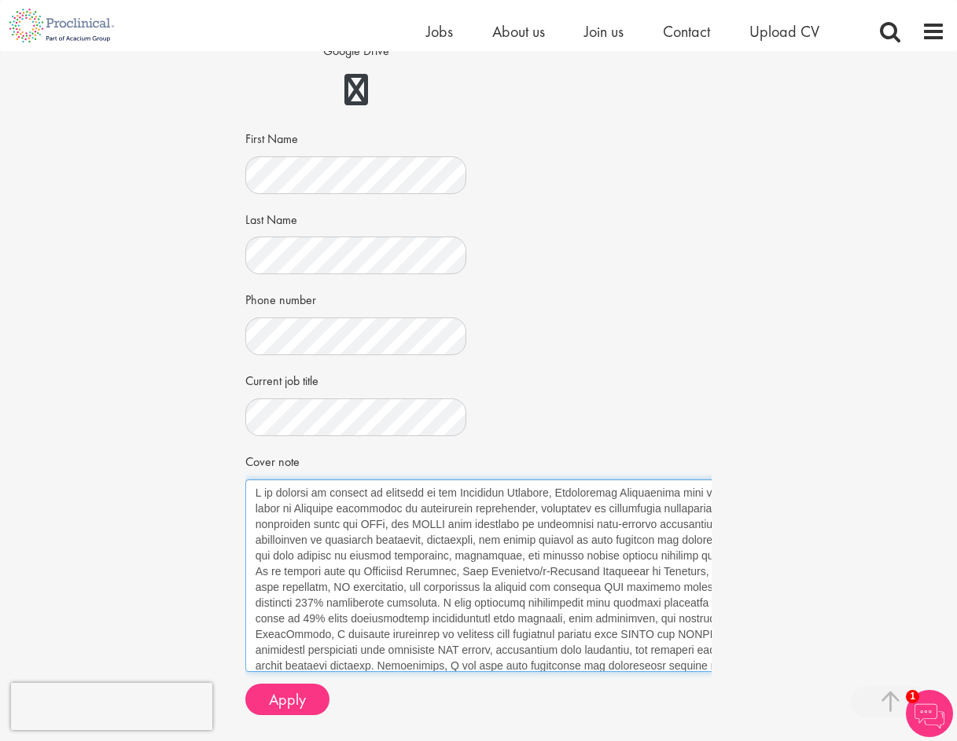
drag, startPoint x: 464, startPoint y: 519, endPoint x: 874, endPoint y: 668, distance: 436.7
click at [875, 668] on div "Apply Job information Associate Director Statistical Programming, Oncology Loca…" at bounding box center [478, 244] width 980 height 1014
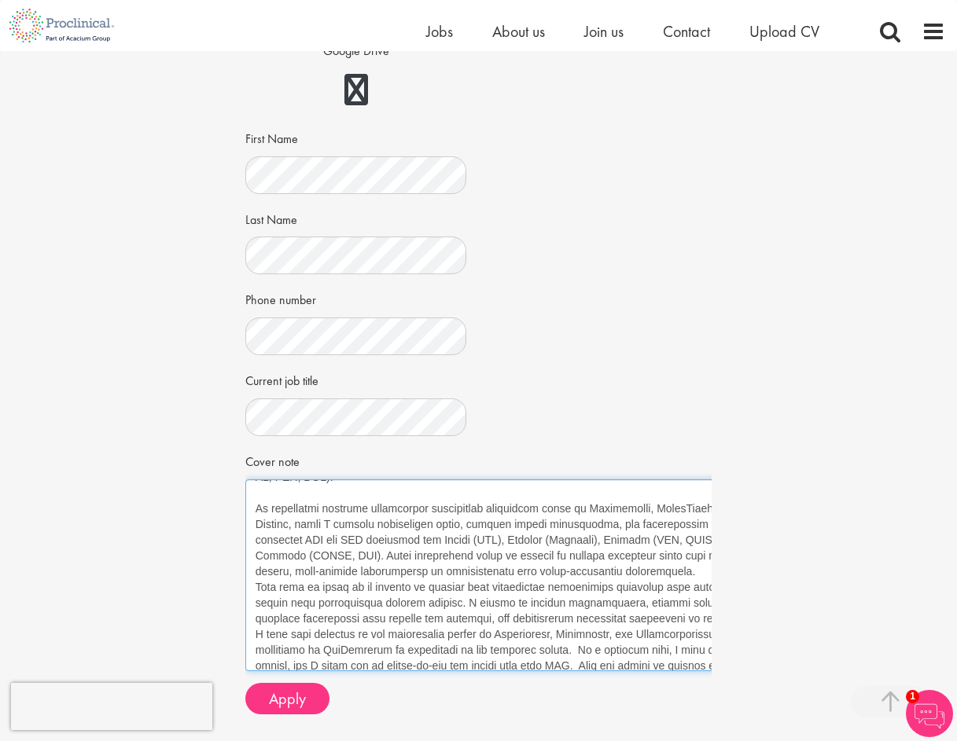
scroll to position [157, 0]
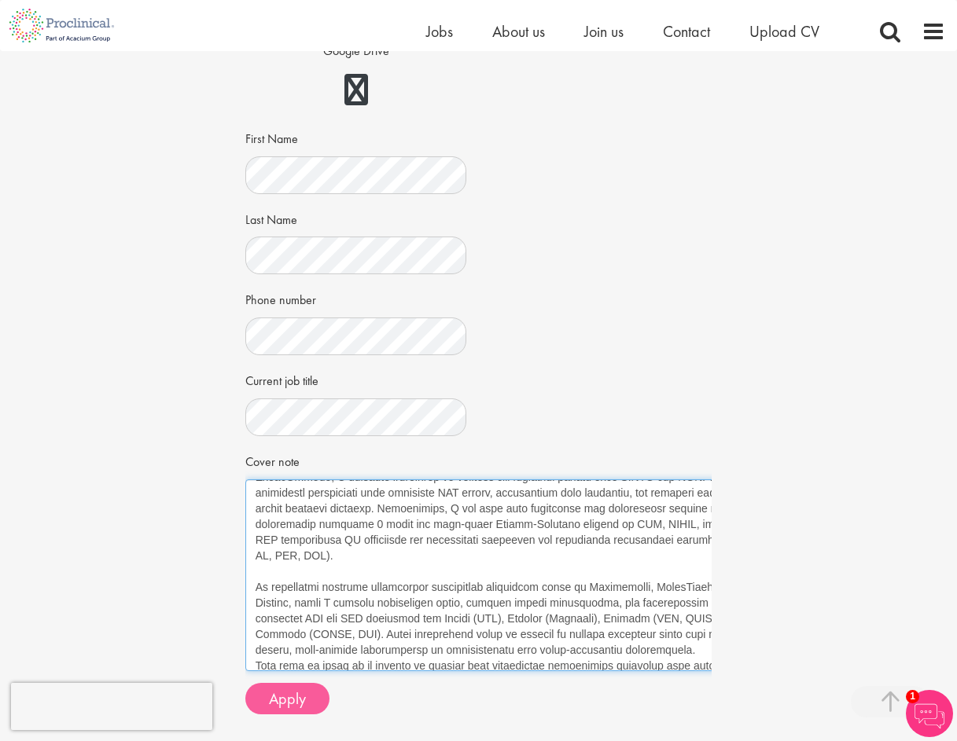
type textarea "I am writing to express my interest in the Associate Director, Statistical Prog…"
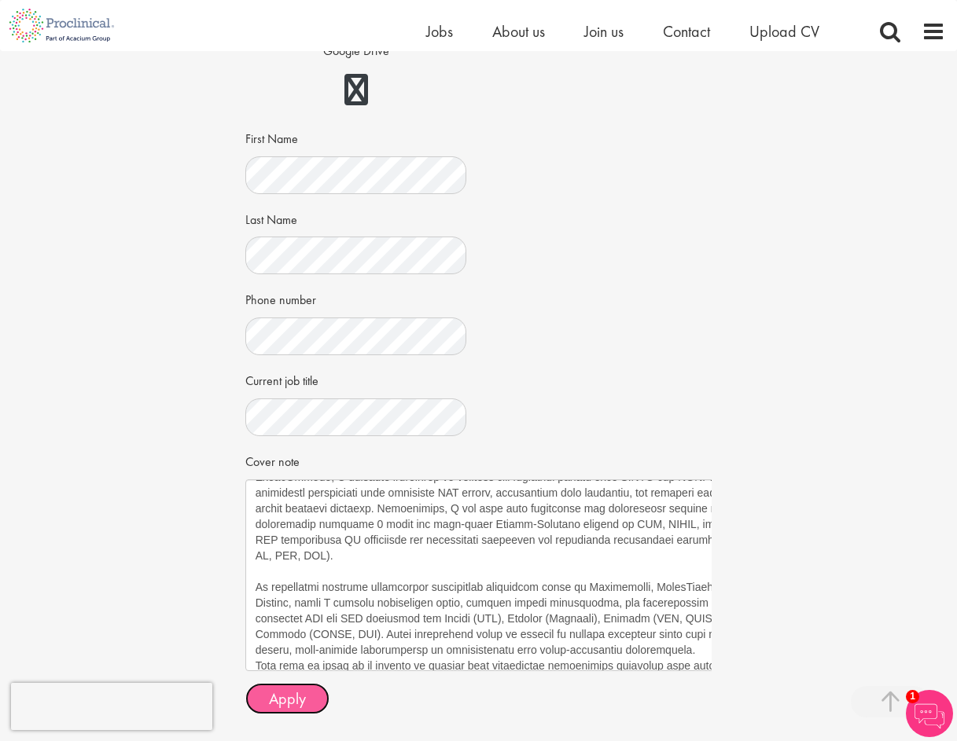
drag, startPoint x: 271, startPoint y: 703, endPoint x: 285, endPoint y: 700, distance: 13.6
click at [273, 703] on span "Apply" at bounding box center [287, 699] width 37 height 20
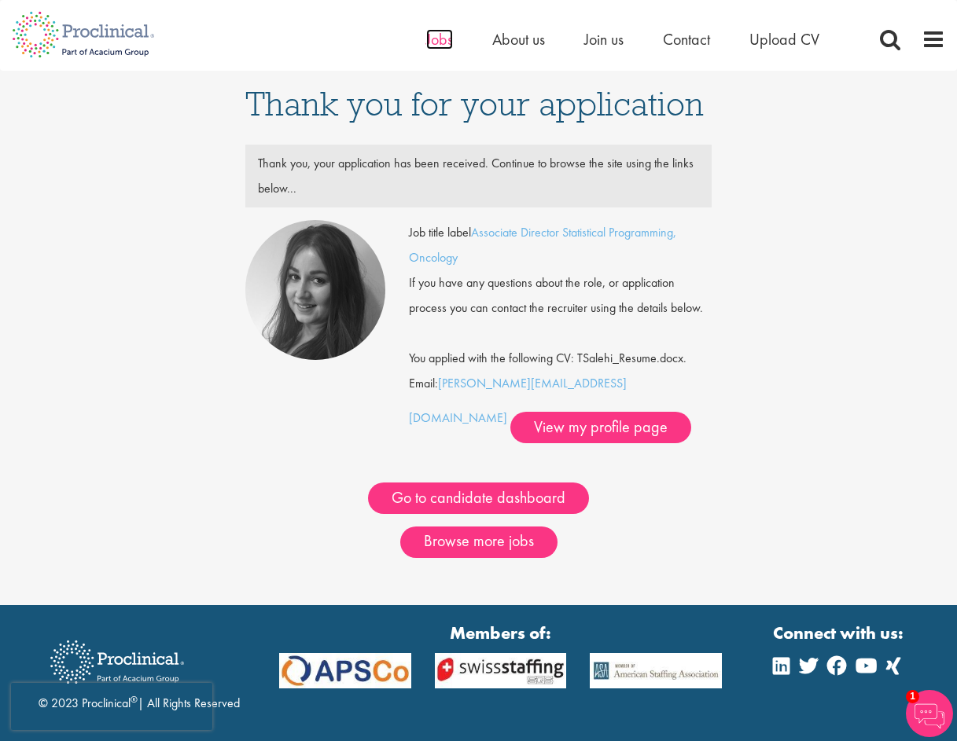
click at [434, 43] on span "Jobs" at bounding box center [439, 39] width 27 height 20
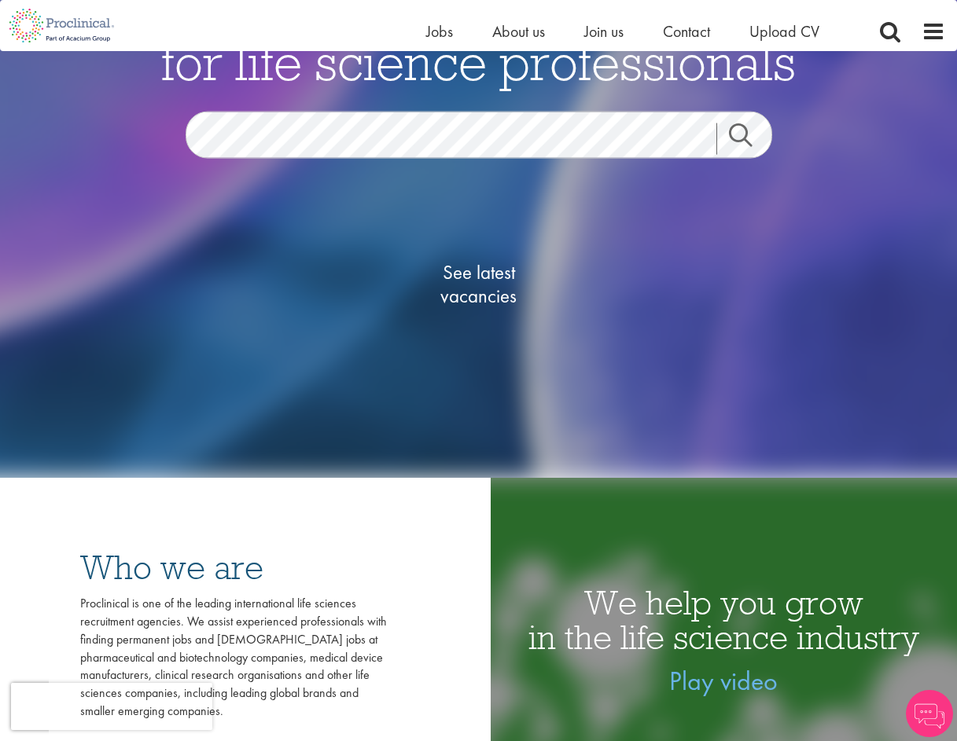
scroll to position [157, 0]
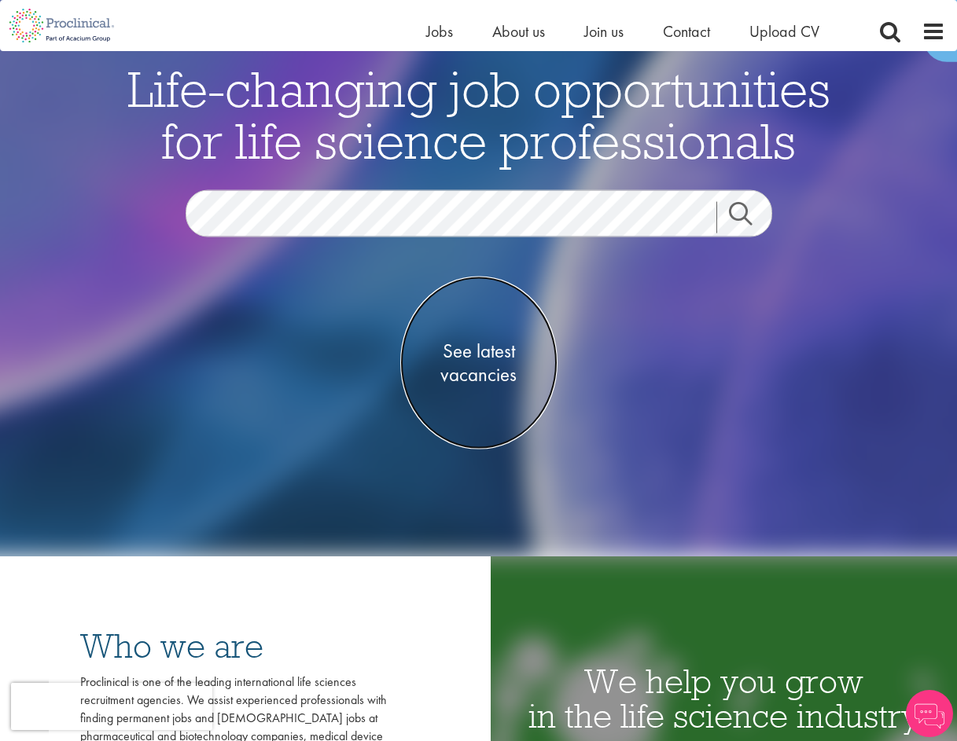
click at [494, 377] on span "See latest vacancies" at bounding box center [478, 362] width 157 height 47
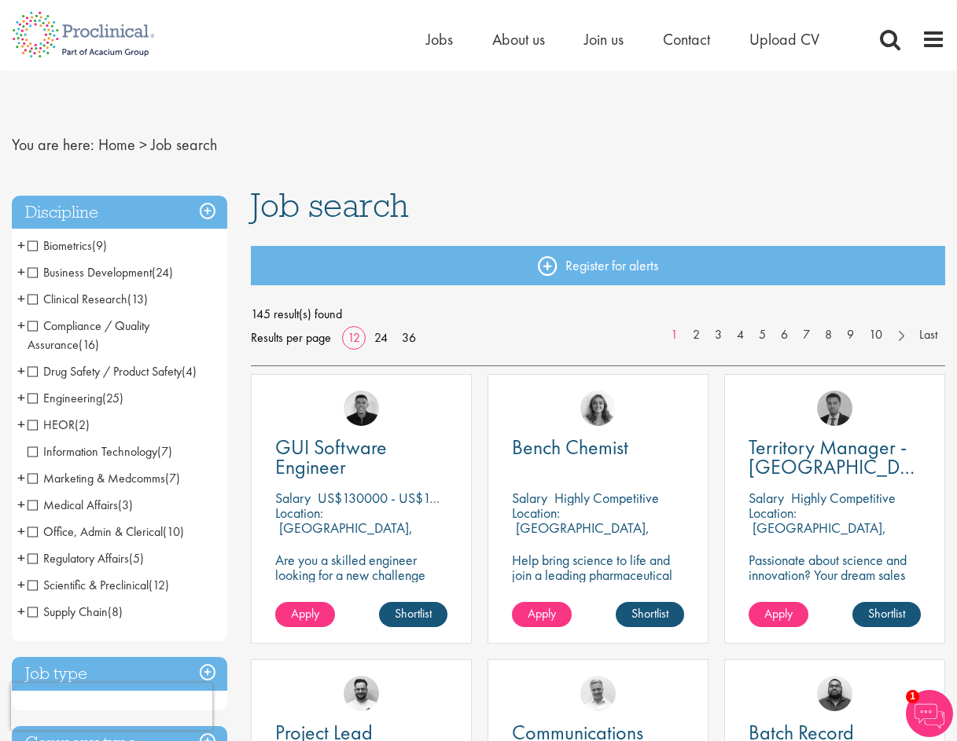
click at [30, 250] on span "Biometrics" at bounding box center [60, 245] width 64 height 17
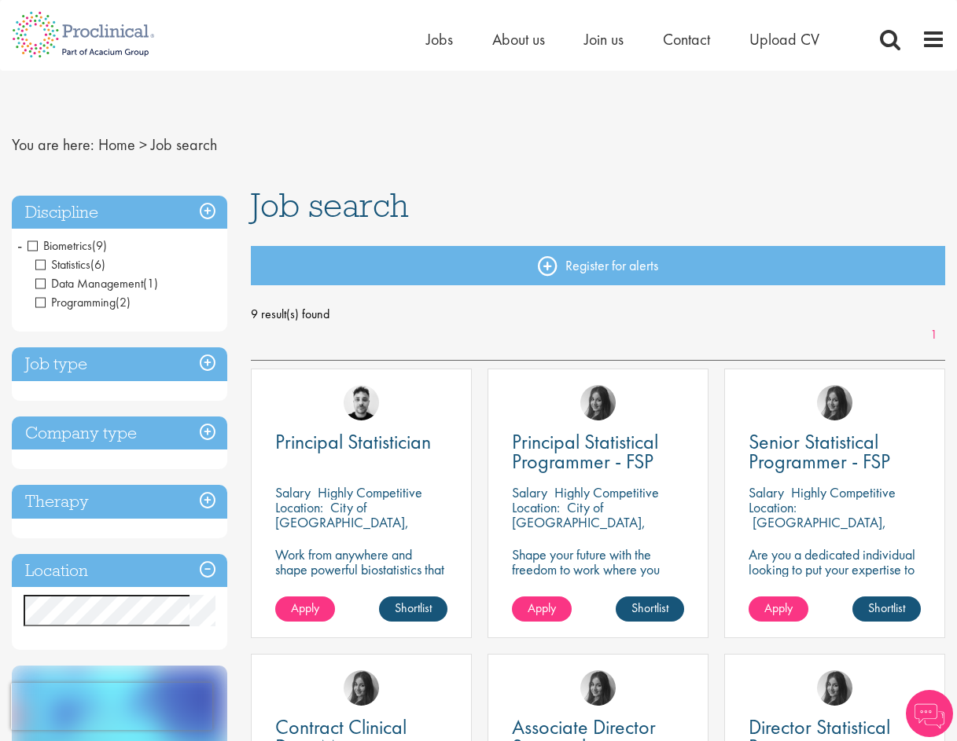
click at [46, 286] on span "Data Management" at bounding box center [89, 283] width 108 height 17
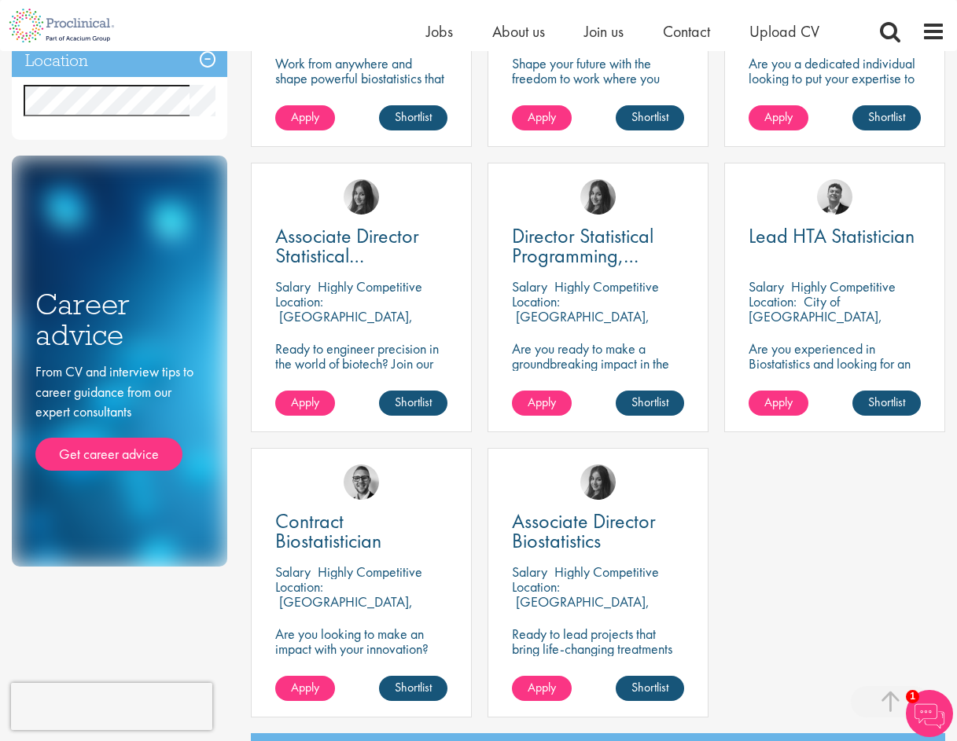
scroll to position [79, 0]
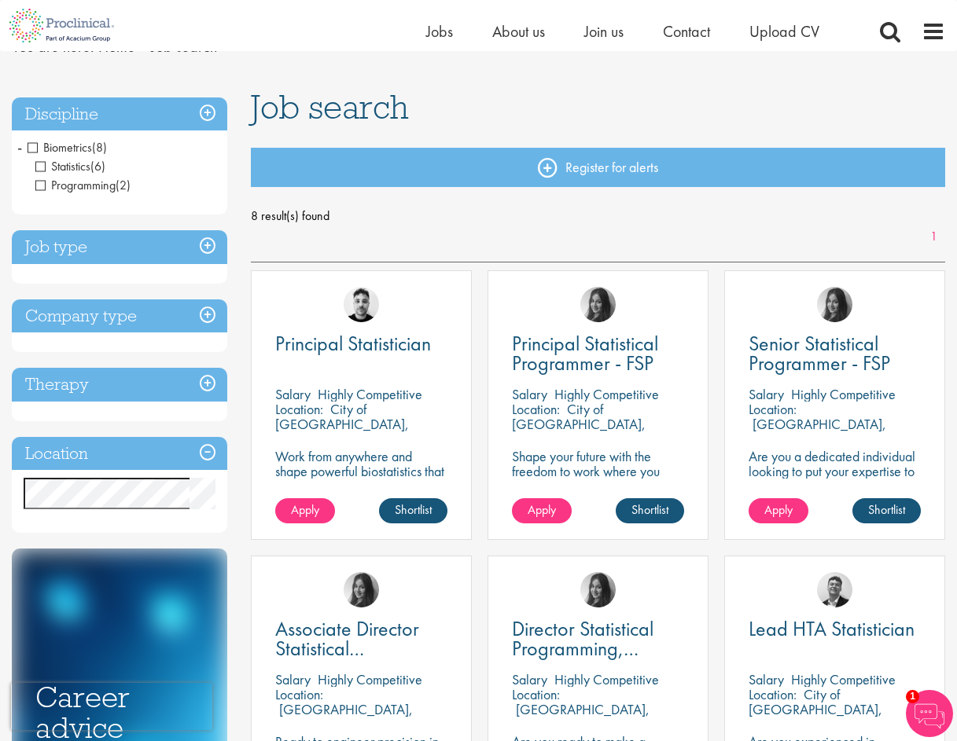
click at [36, 148] on span "Biometrics" at bounding box center [60, 147] width 64 height 17
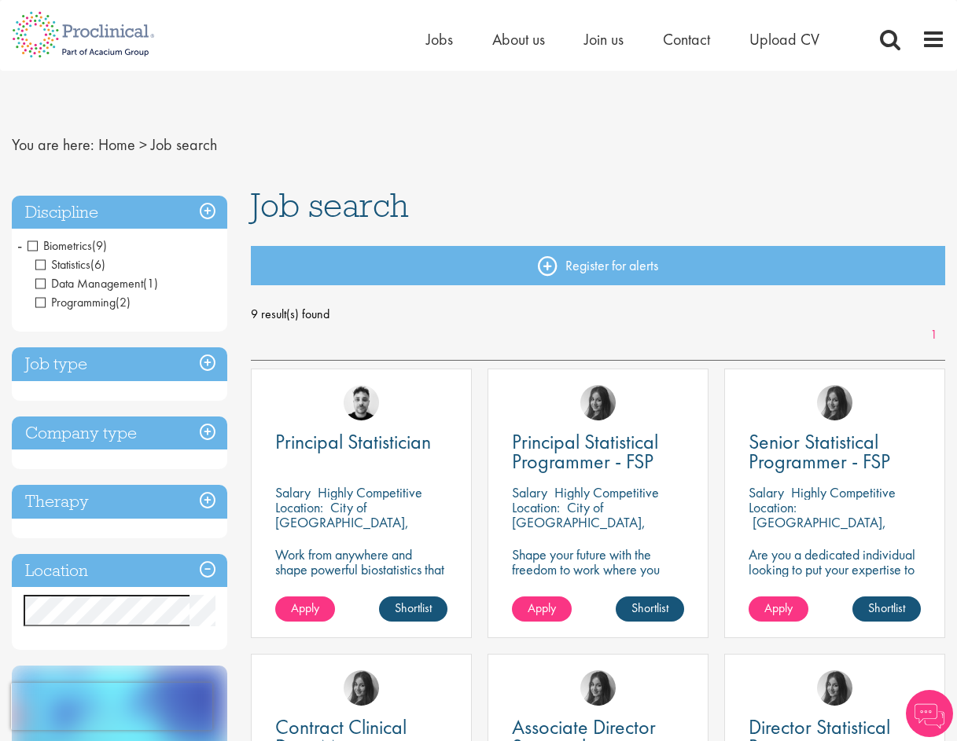
click at [20, 248] on span "-" at bounding box center [19, 245] width 5 height 24
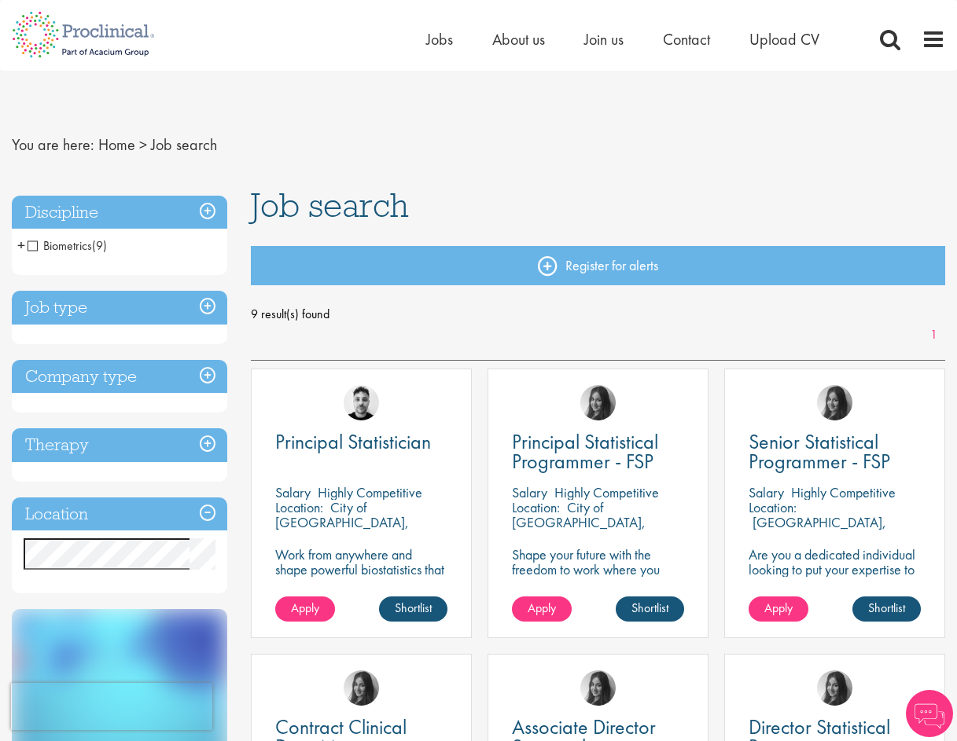
click at [21, 247] on span "+" at bounding box center [21, 245] width 8 height 24
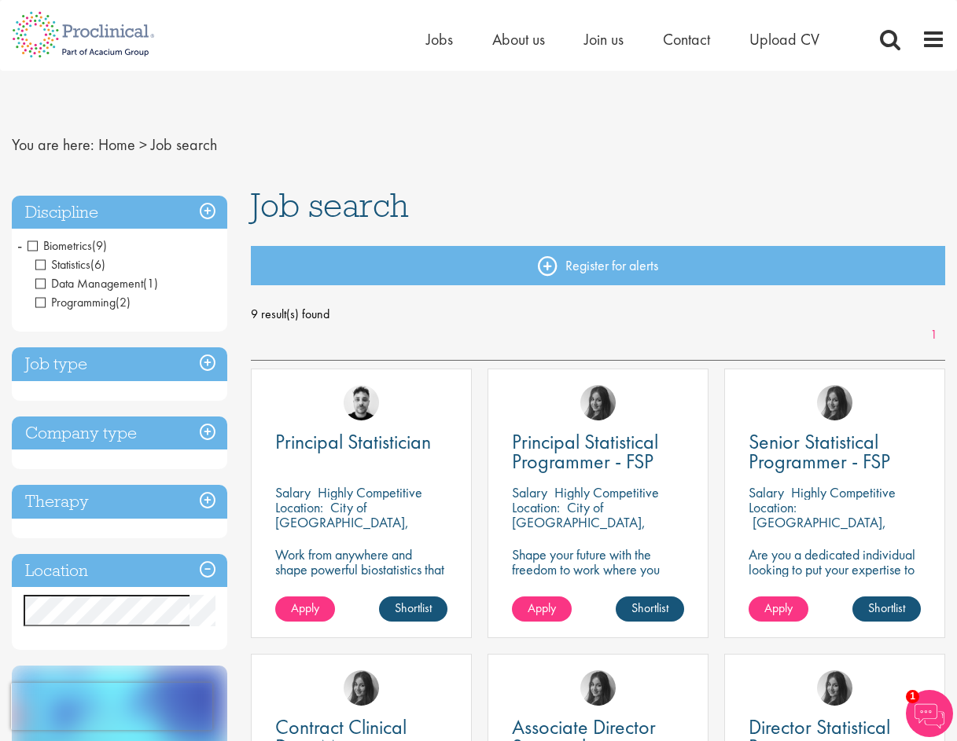
click at [211, 212] on h3 "Discipline" at bounding box center [119, 213] width 215 height 34
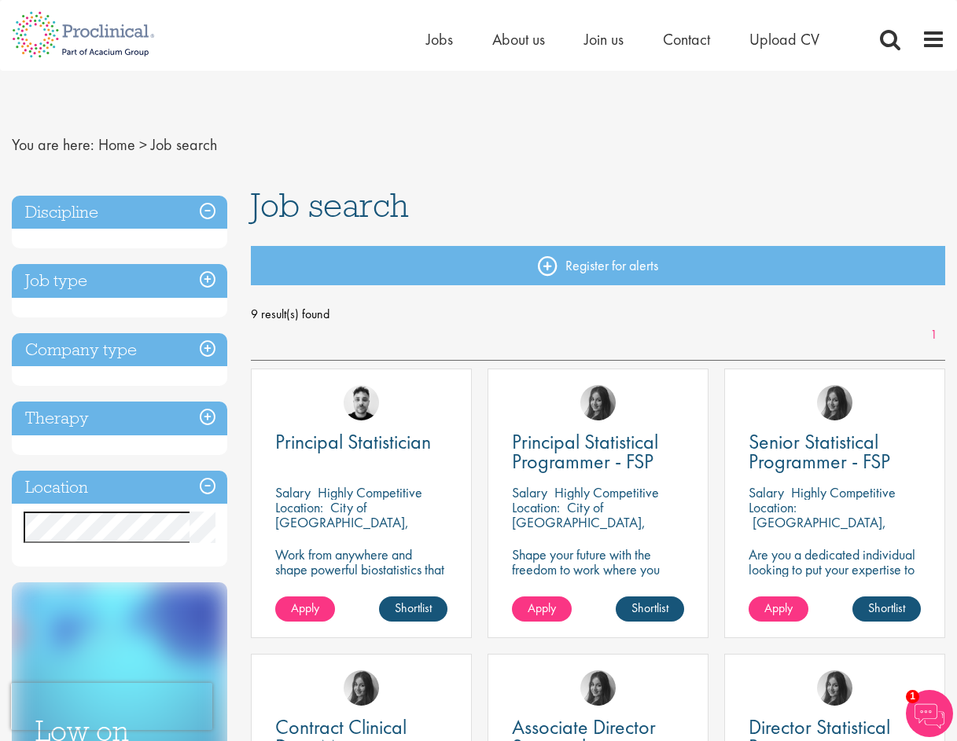
click at [204, 212] on h3 "Discipline" at bounding box center [119, 213] width 215 height 34
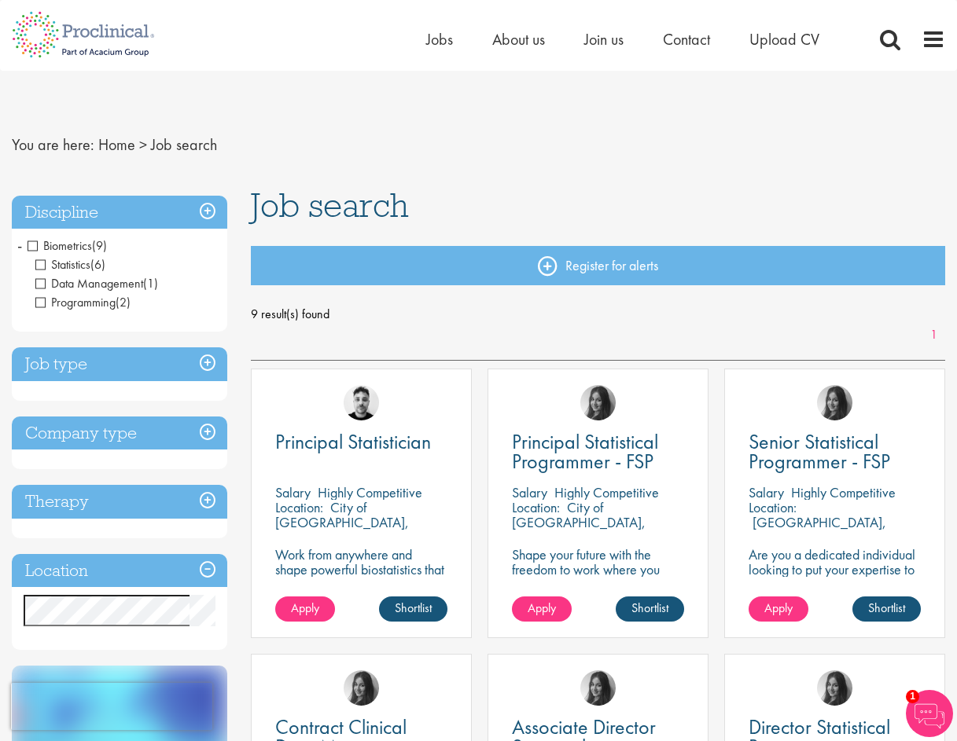
click at [135, 365] on h3 "Job type" at bounding box center [119, 364] width 215 height 34
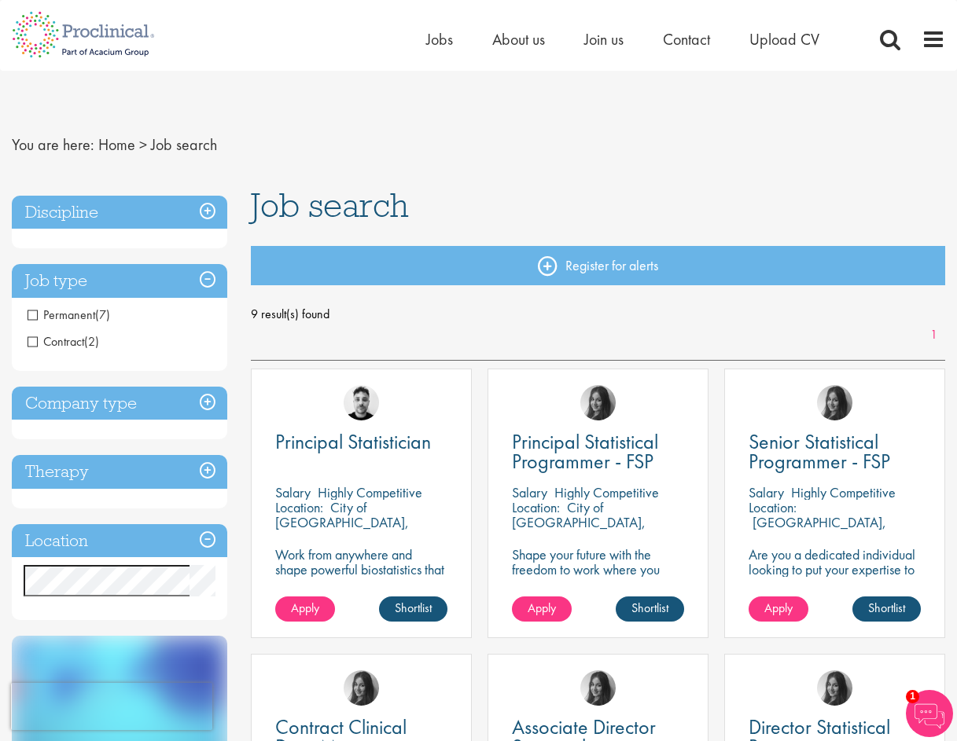
click at [129, 281] on h3 "Job type" at bounding box center [119, 281] width 215 height 34
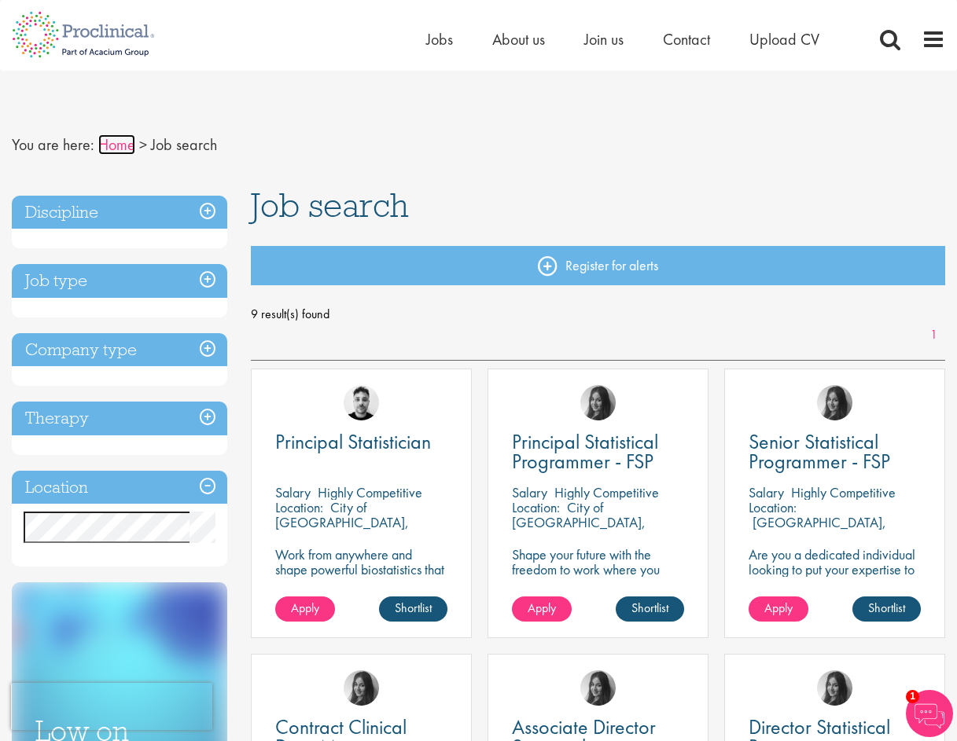
click at [112, 150] on link "Home" at bounding box center [116, 144] width 37 height 20
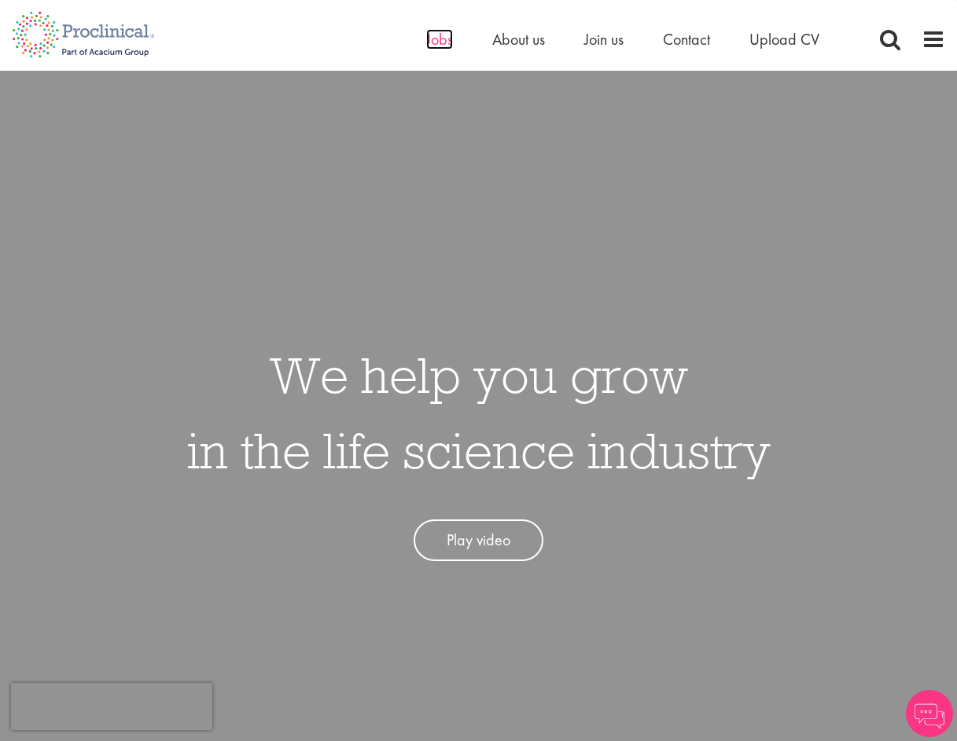
click at [437, 45] on span "Jobs" at bounding box center [439, 39] width 27 height 20
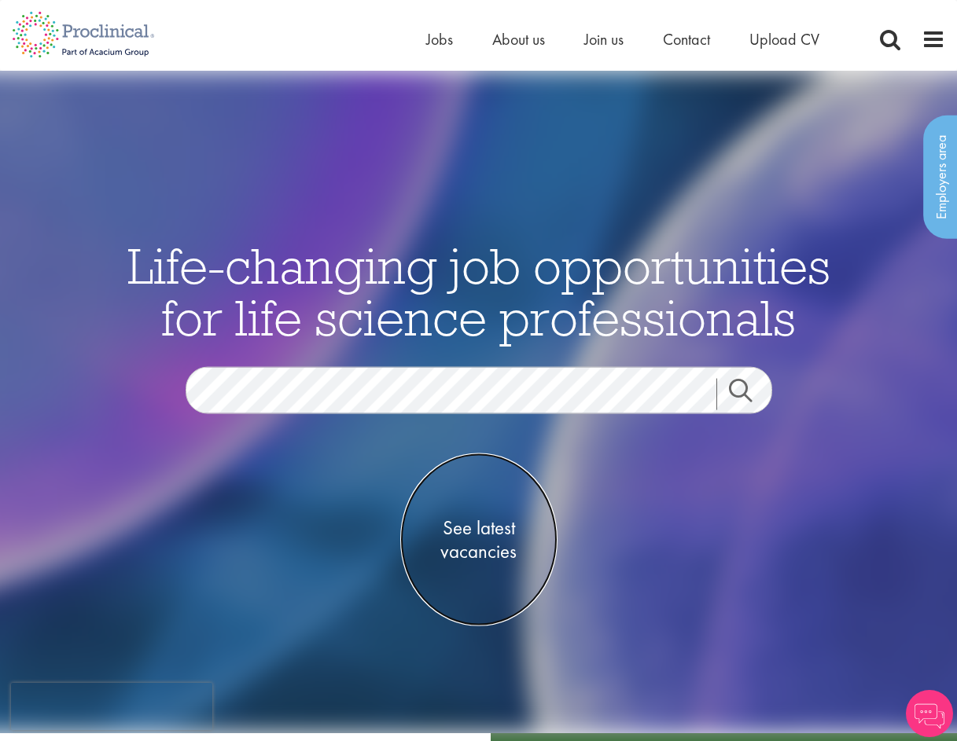
click at [493, 554] on span "See latest vacancies" at bounding box center [478, 539] width 157 height 47
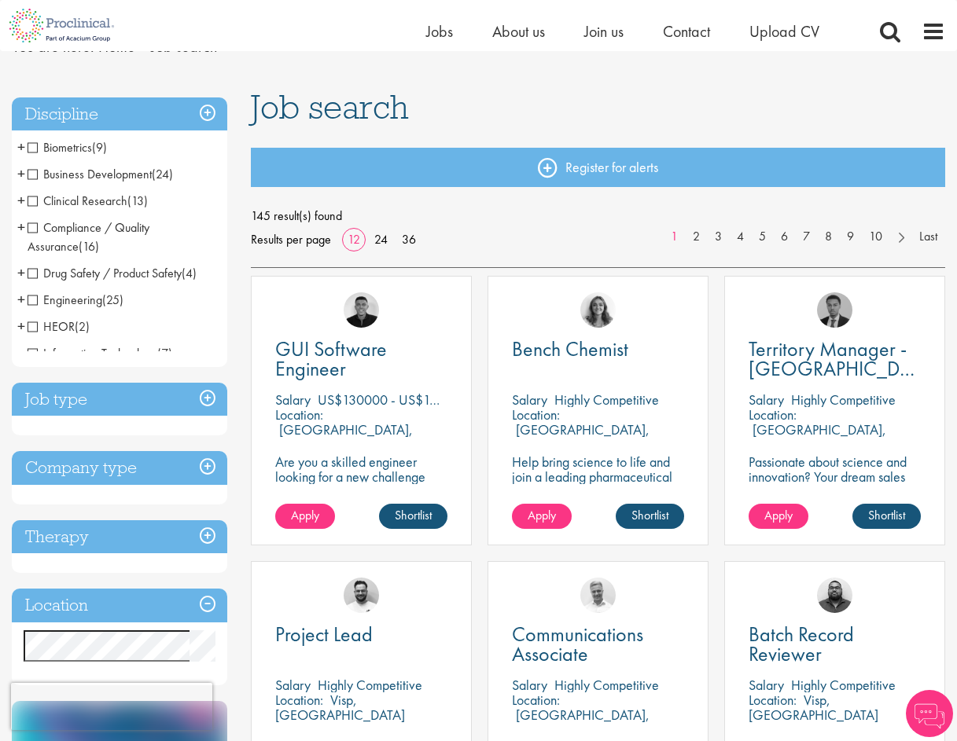
scroll to position [79, 0]
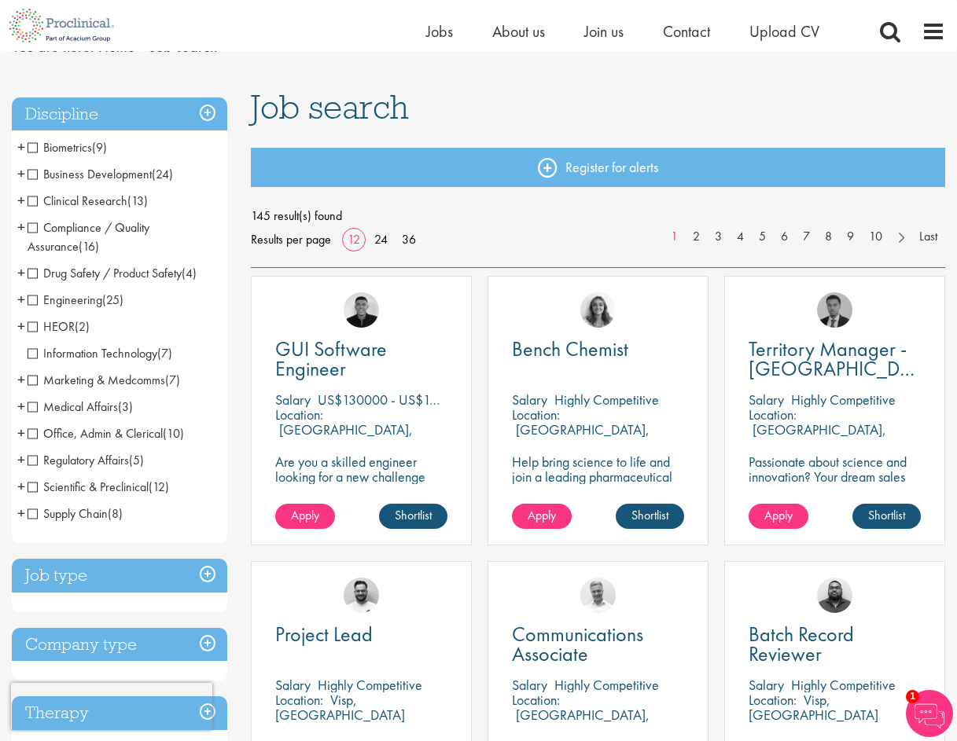
click at [32, 201] on span "Clinical Research" at bounding box center [78, 201] width 100 height 17
